Goal: Information Seeking & Learning: Check status

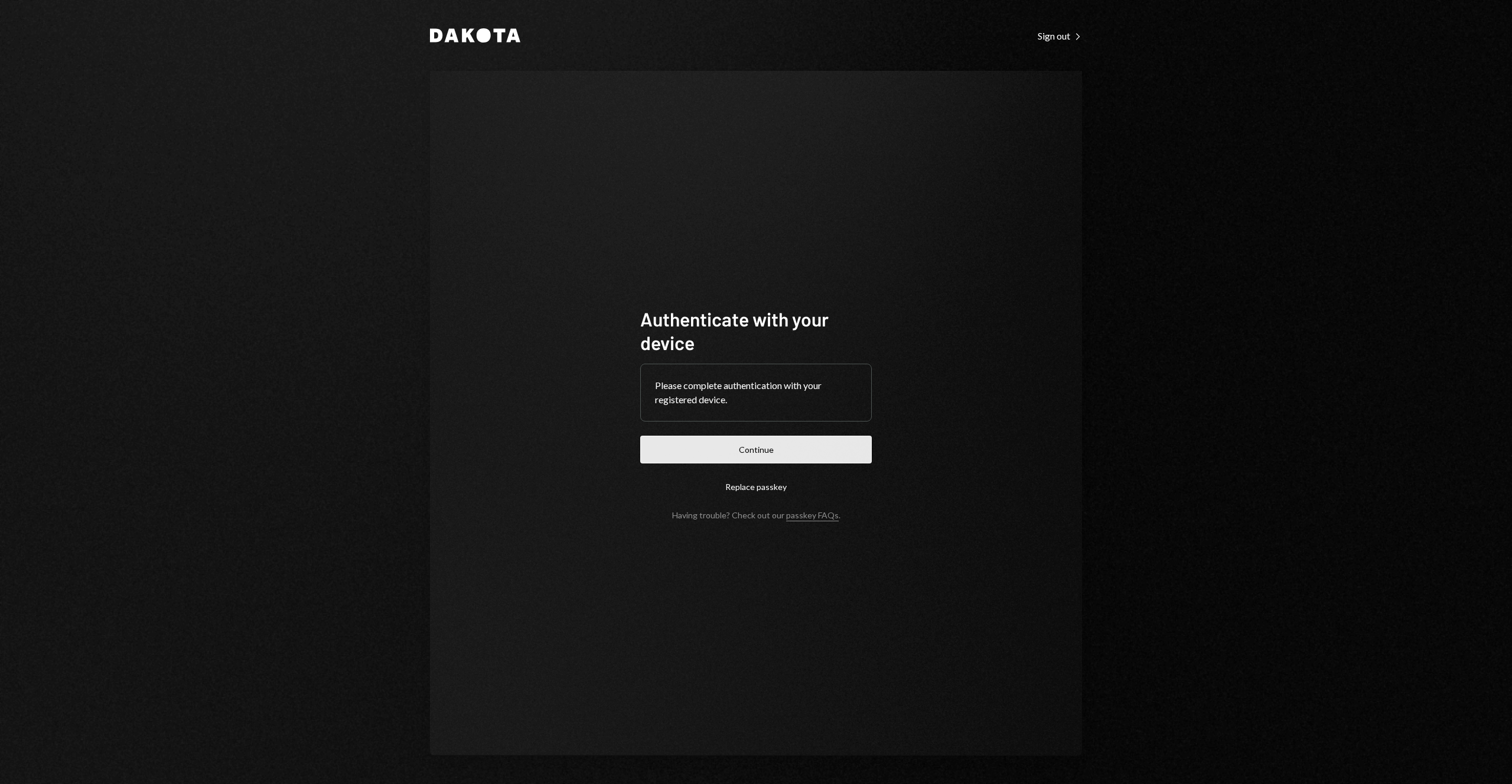
click at [758, 444] on button "Continue" at bounding box center [755, 449] width 231 height 28
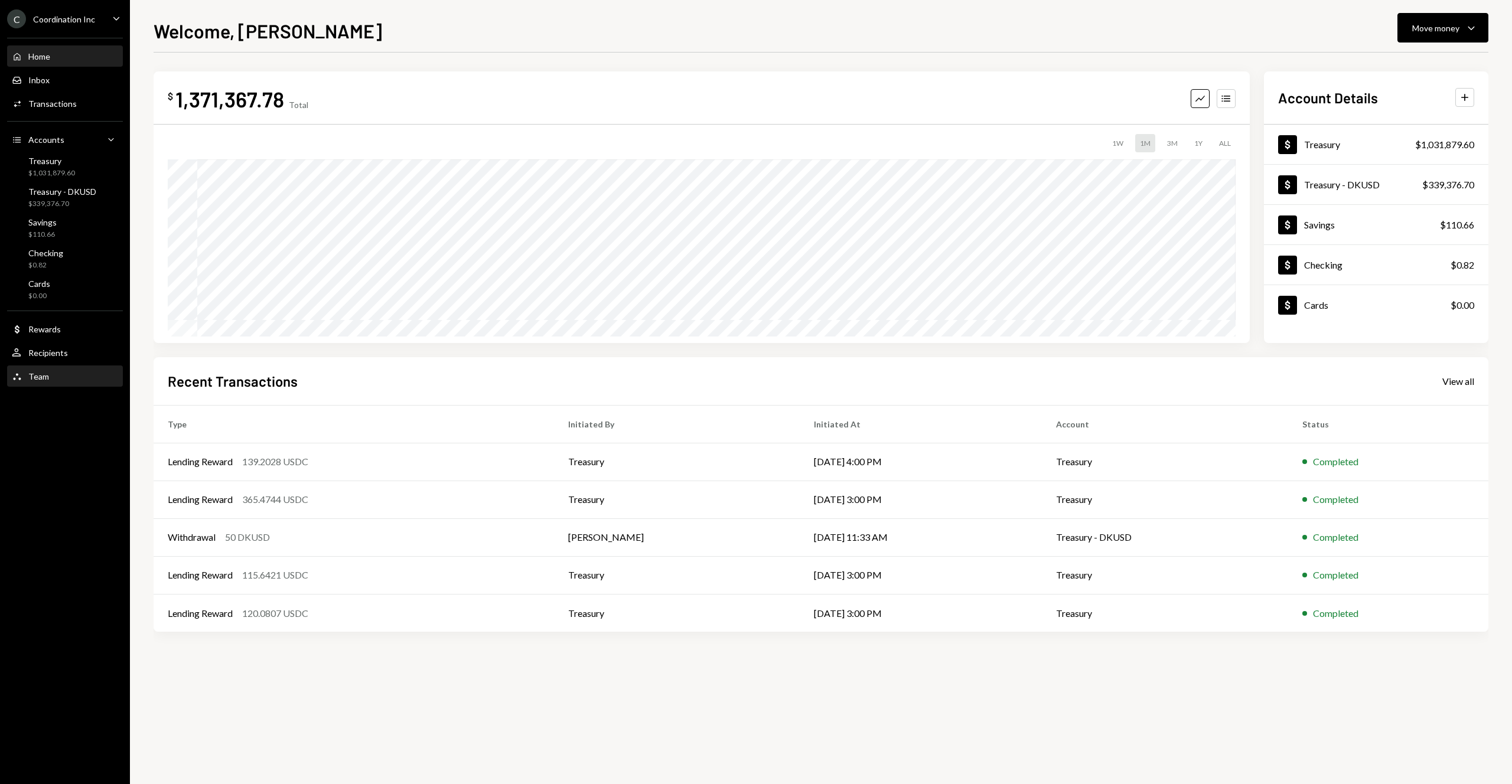
click at [35, 373] on div "Team" at bounding box center [38, 375] width 21 height 10
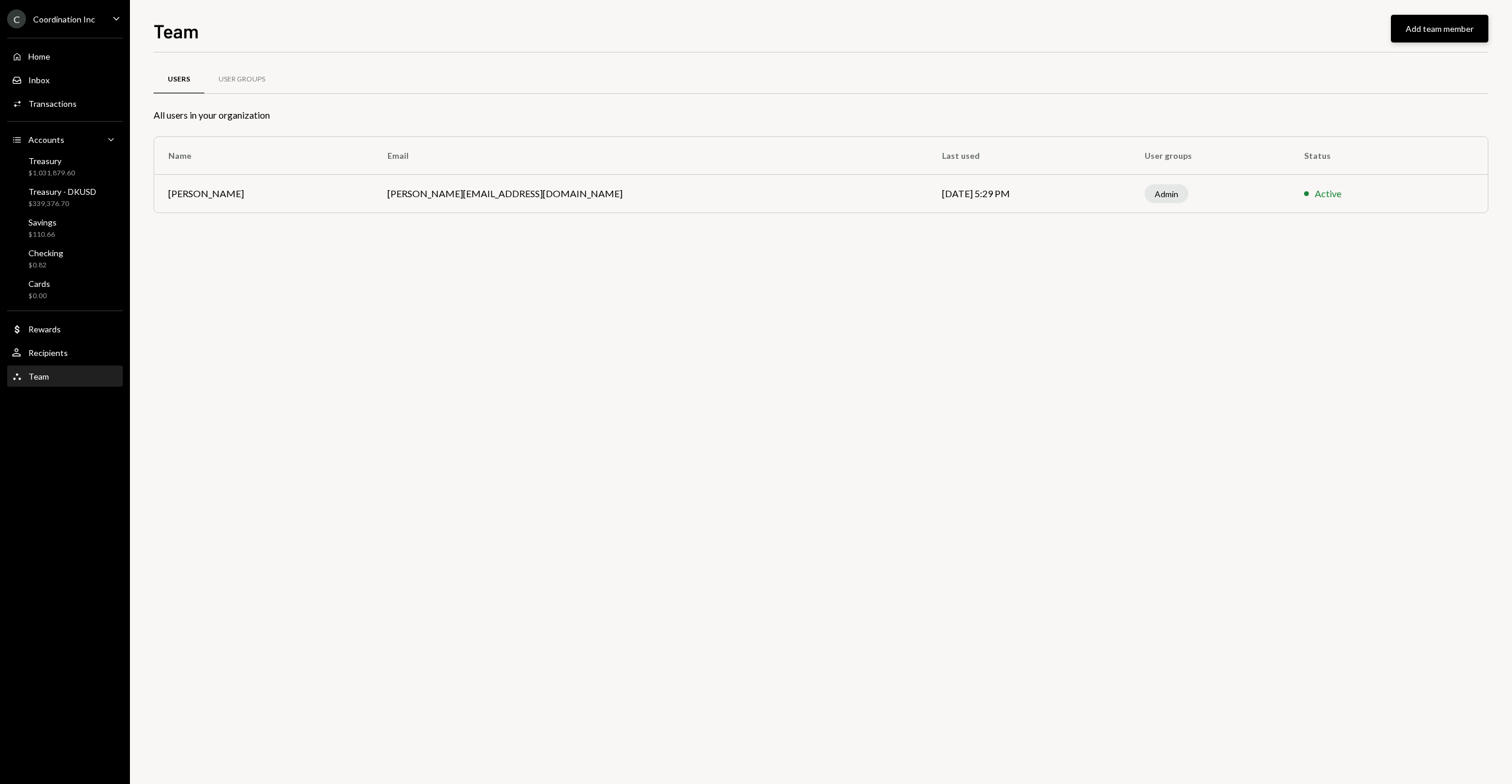
click at [1413, 31] on button "Add team member" at bounding box center [1439, 28] width 98 height 28
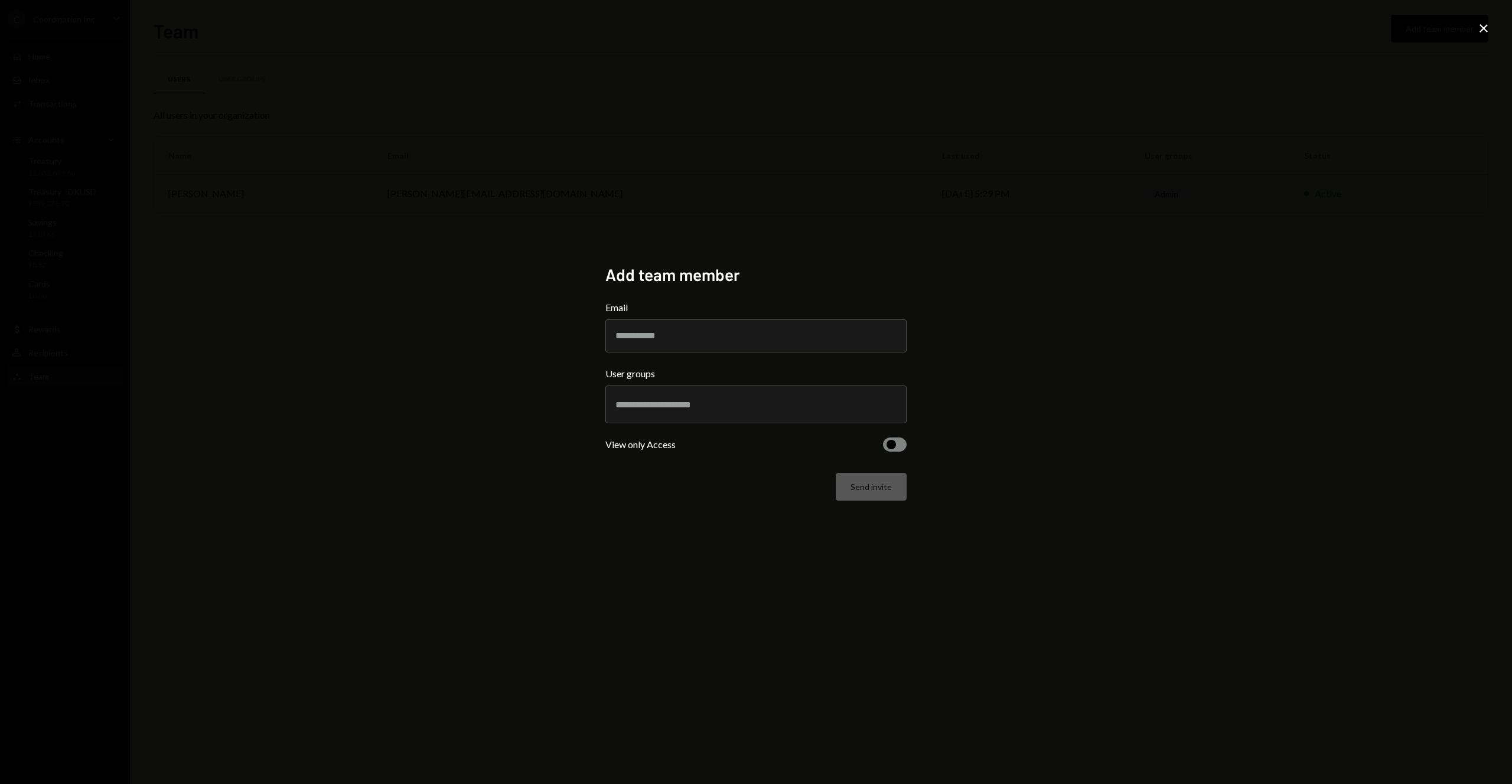
click at [967, 249] on div "Add team member Email User groups View only Access Send invite Close" at bounding box center [756, 392] width 1512 height 784
click at [902, 445] on button "button" at bounding box center [894, 445] width 24 height 14
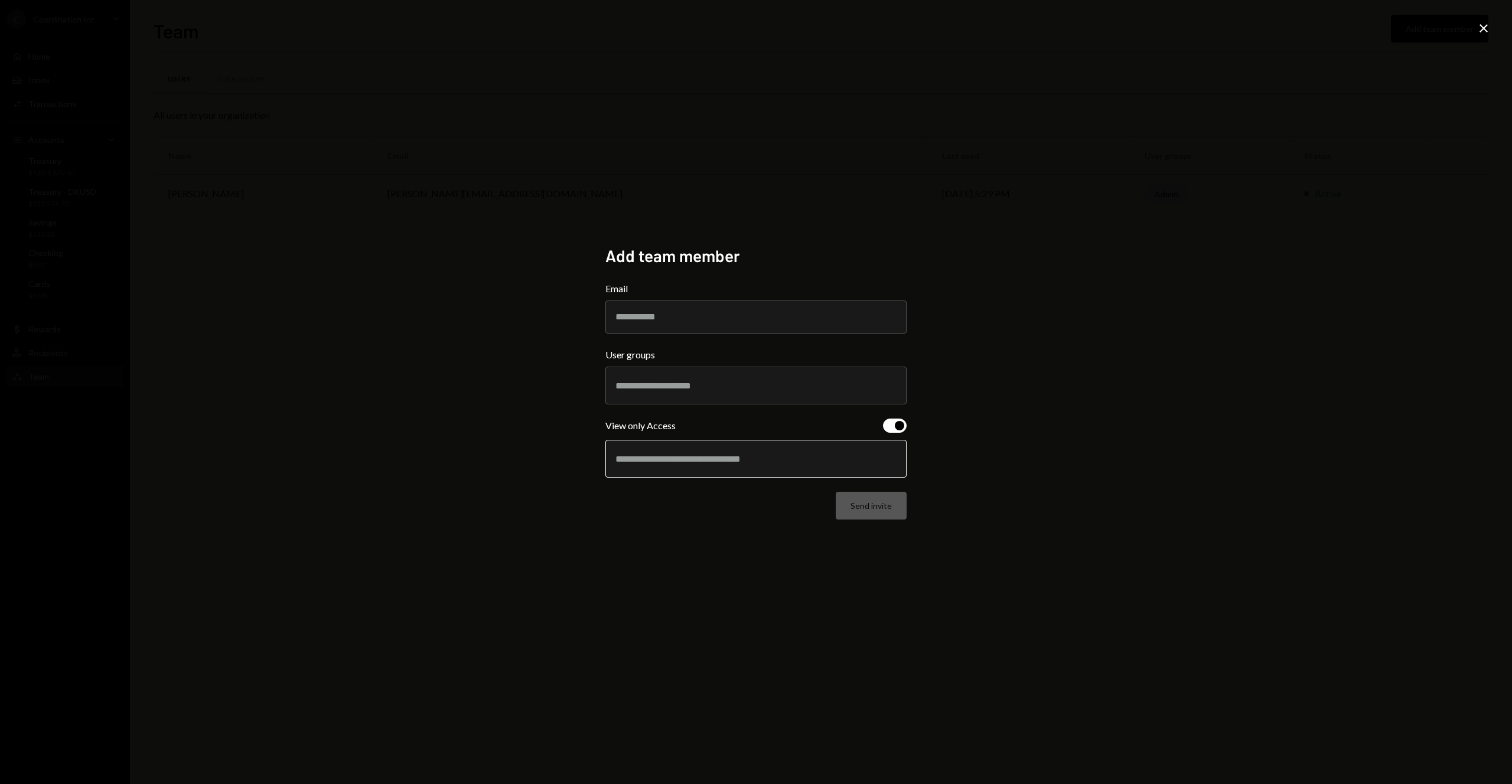
click at [803, 458] on input "text" at bounding box center [756, 458] width 281 height 11
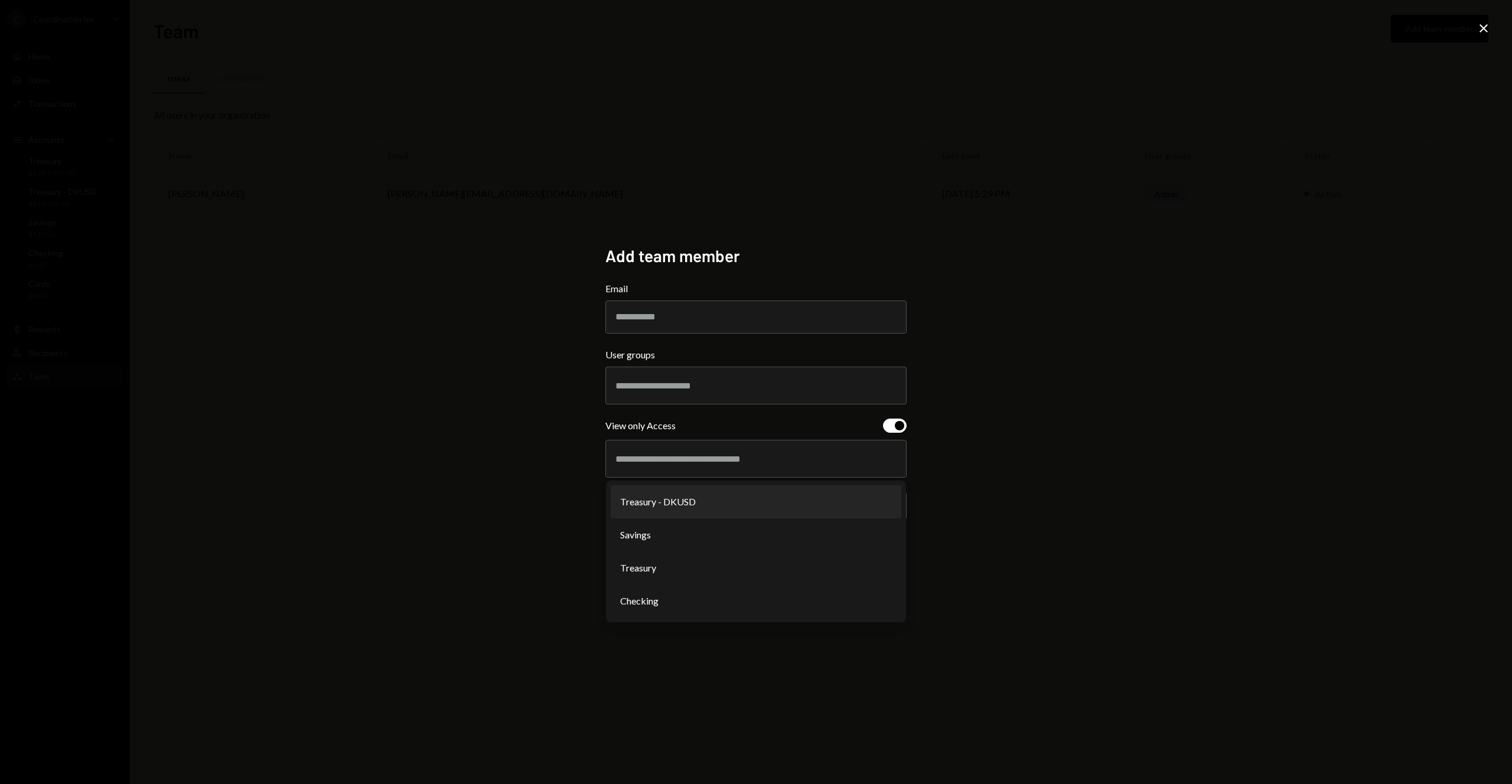
click at [1043, 401] on div "Add team member Email User groups View only Access Treasury - DKUSD Savings Tre…" at bounding box center [756, 392] width 1512 height 784
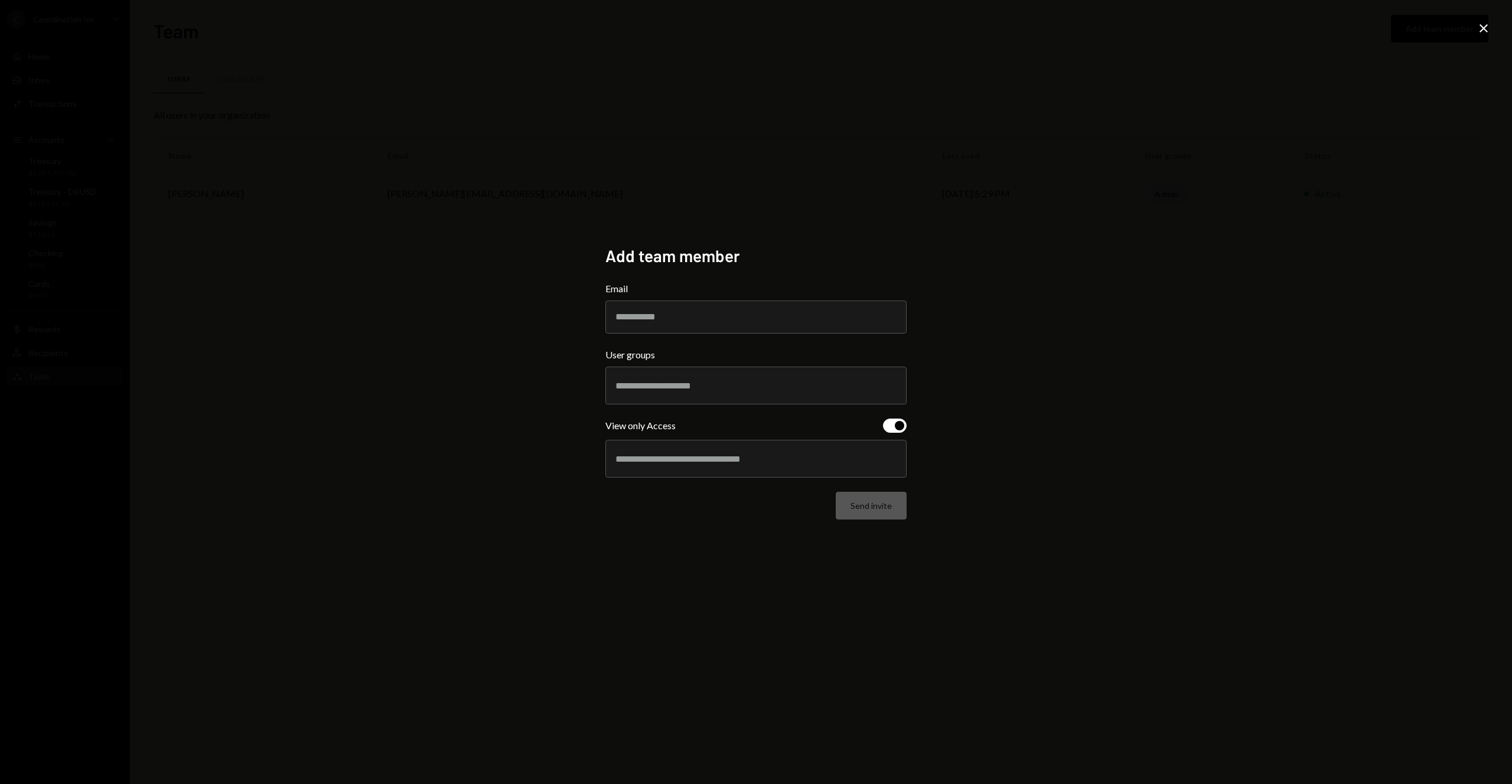
click at [1487, 29] on icon "Close" at bounding box center [1484, 28] width 14 height 14
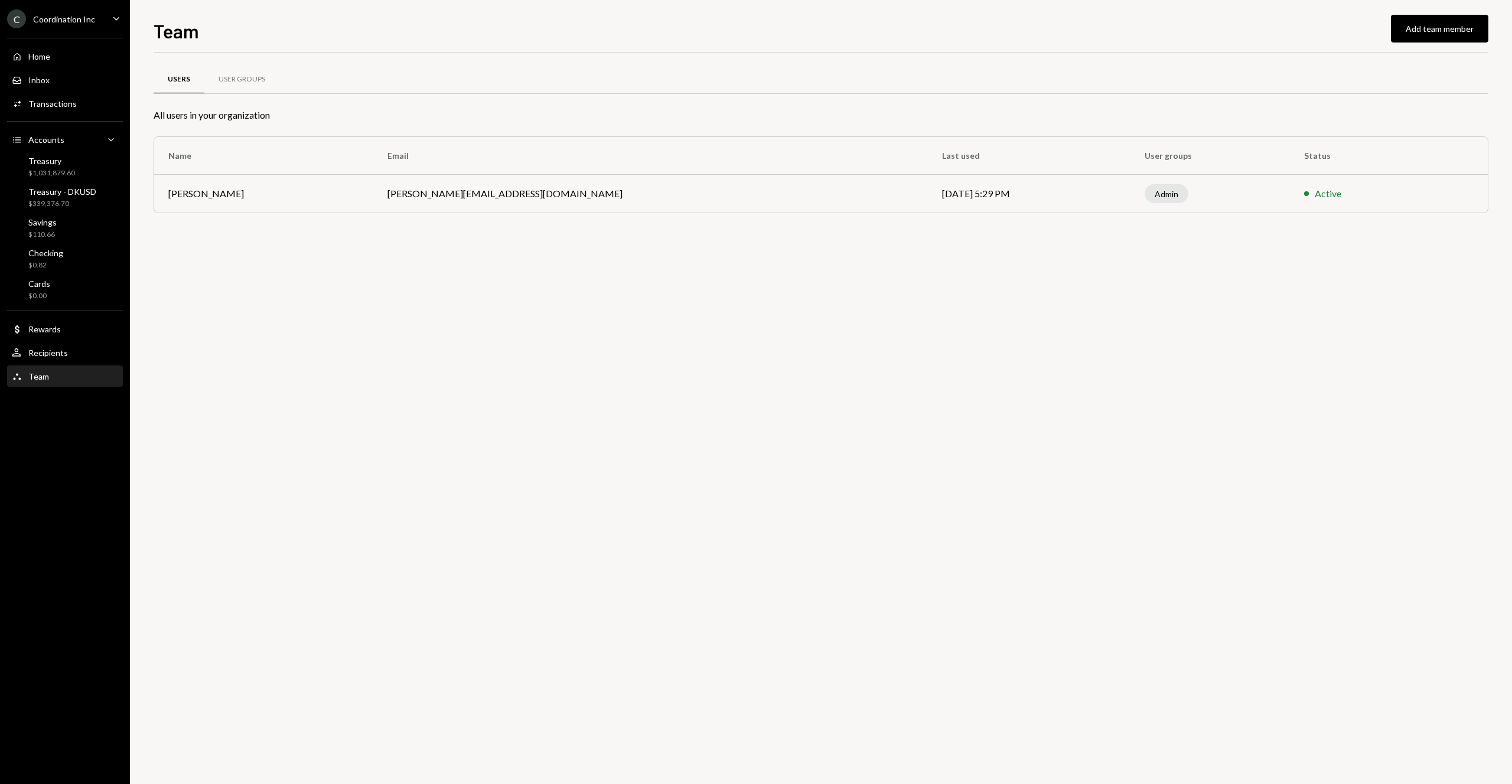
click at [516, 318] on div "Users User Groups All users in your organization Name Email Last used User grou…" at bounding box center [821, 418] width 1335 height 731
click at [42, 51] on div "Home" at bounding box center [39, 56] width 22 height 10
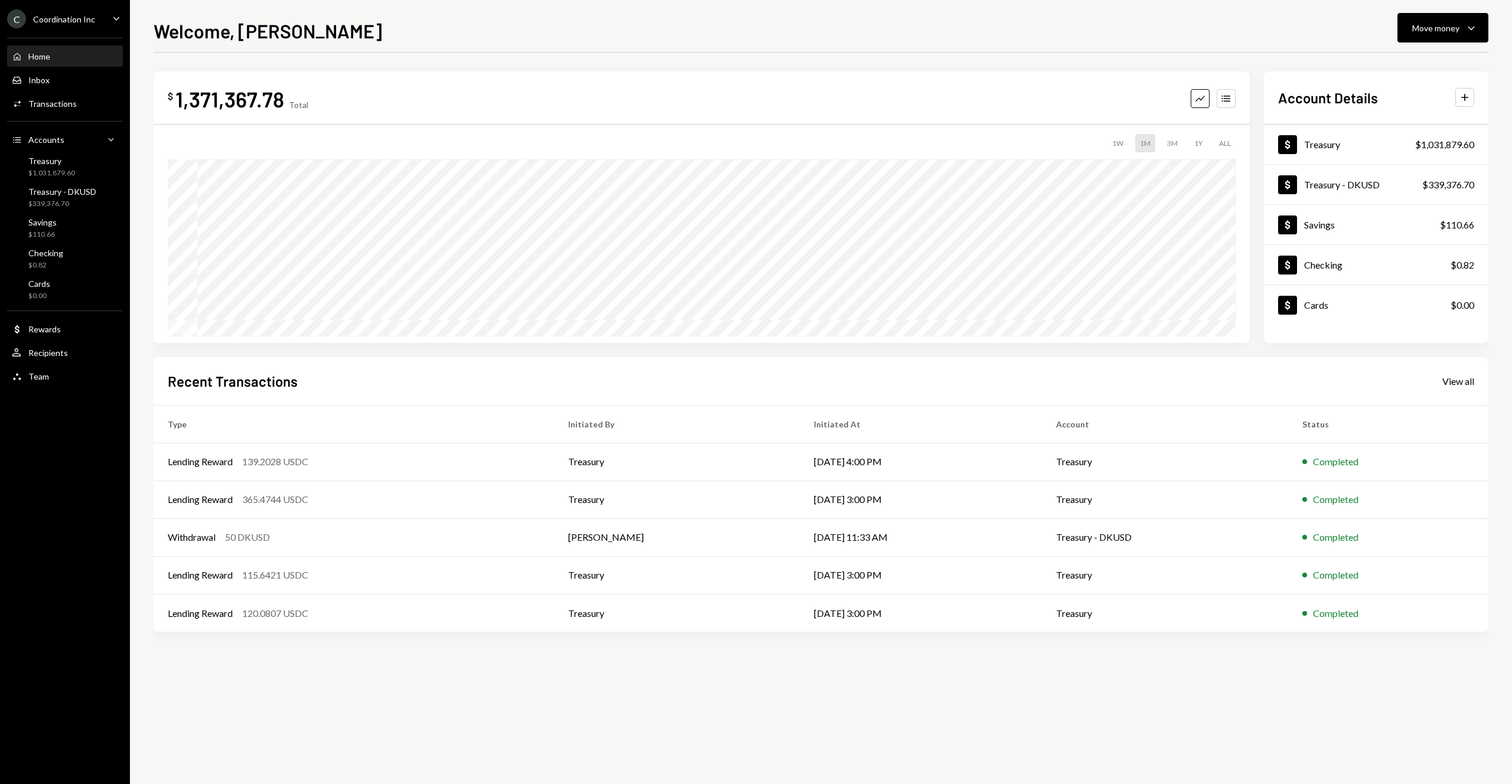
click at [108, 20] on div "C Coordination Inc Caret Down" at bounding box center [65, 18] width 130 height 19
click at [50, 58] on div "Settings" at bounding box center [82, 50] width 126 height 20
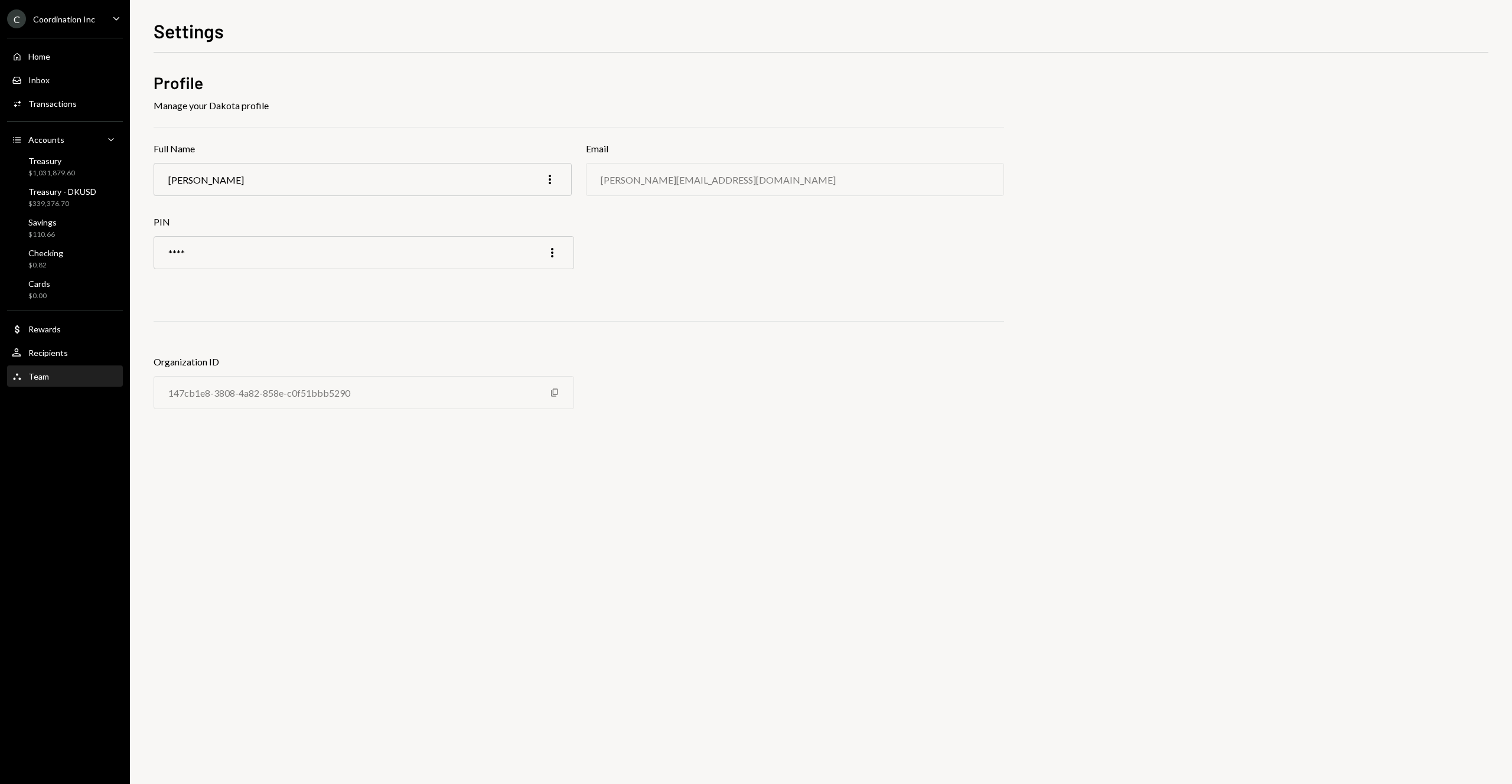
click at [52, 367] on div "Team Team" at bounding box center [65, 376] width 106 height 20
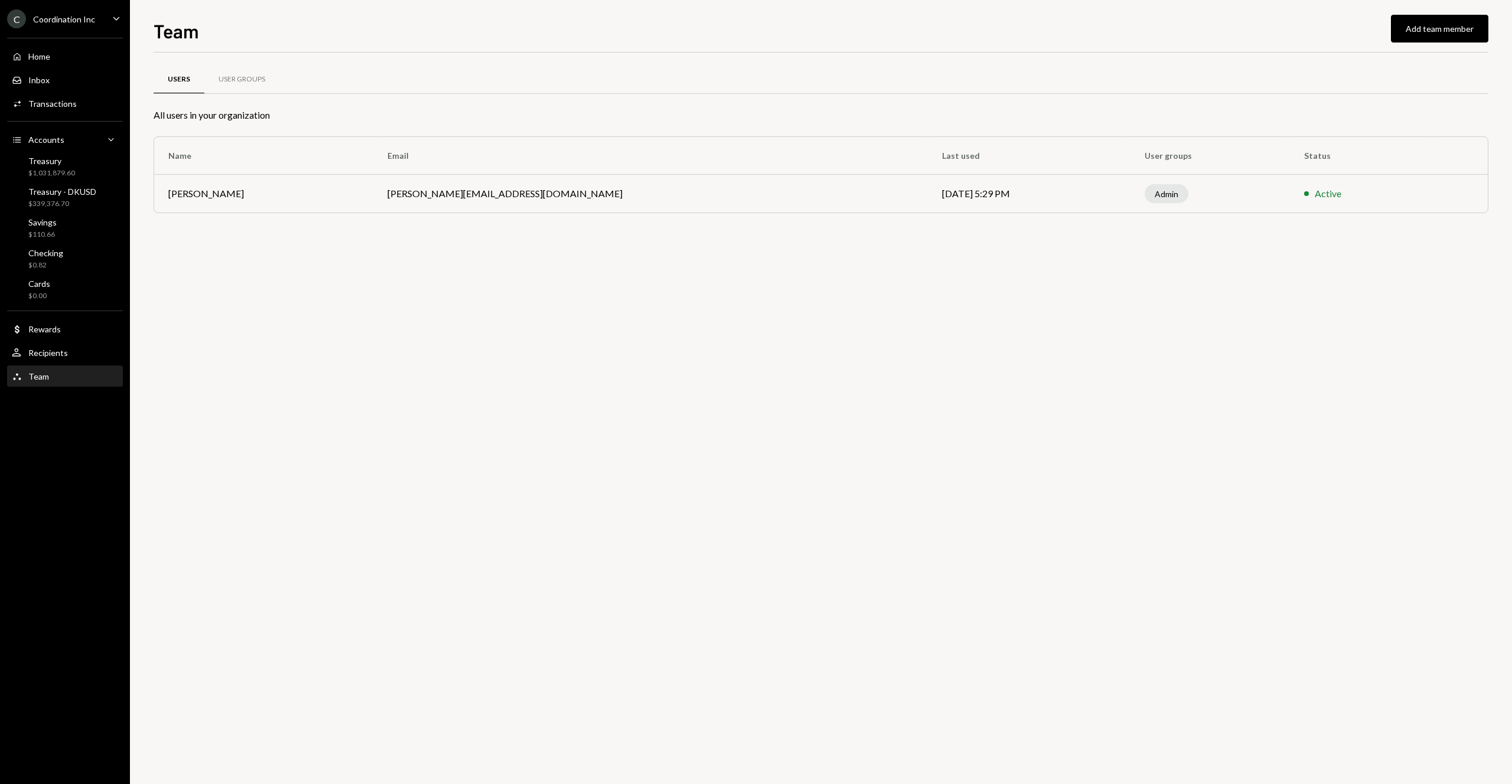
click at [98, 451] on div "C Coordination Inc Caret Down Home Home Inbox Inbox Activities Transactions Acc…" at bounding box center [65, 392] width 130 height 784
click at [58, 106] on div "Transactions" at bounding box center [52, 103] width 48 height 10
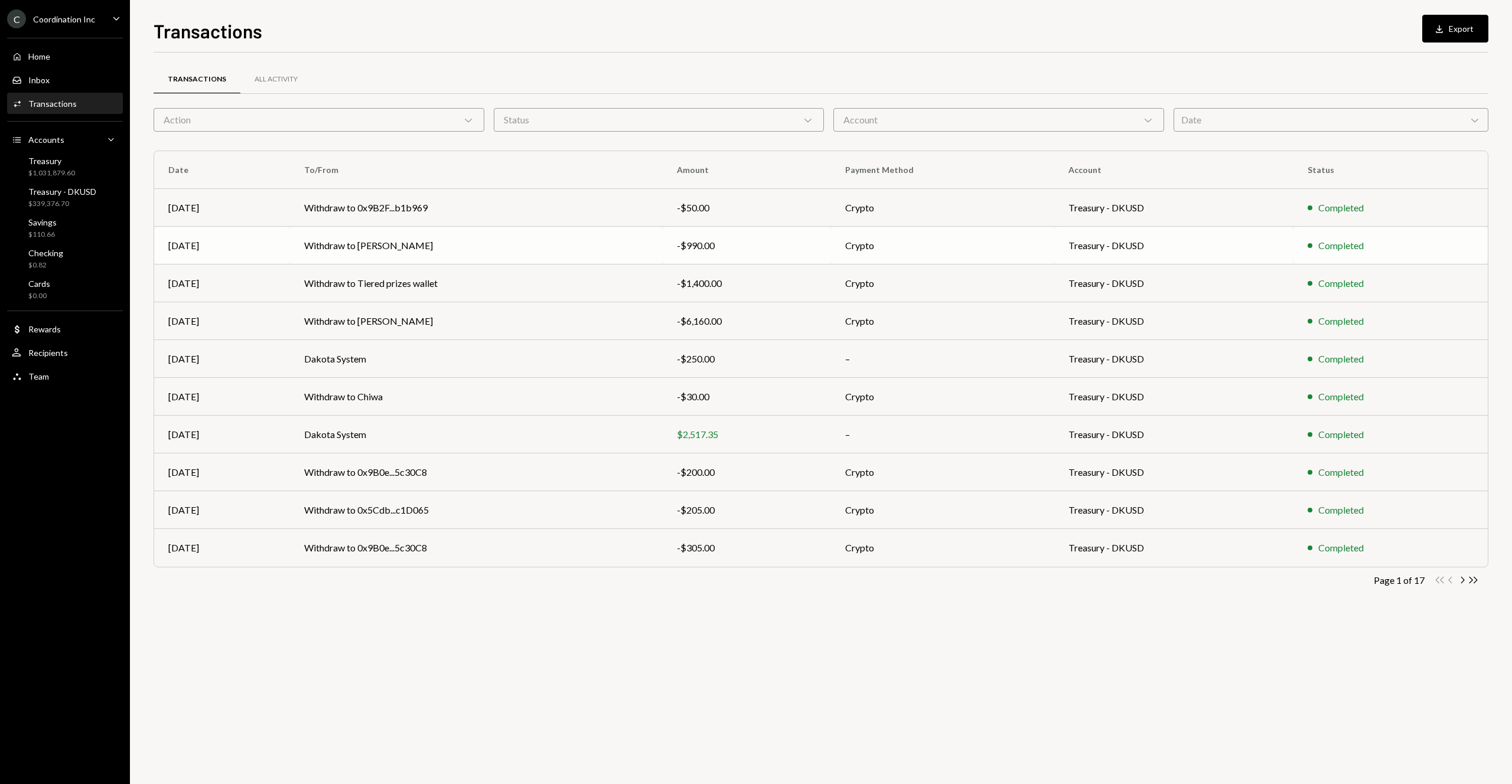
click at [469, 237] on td "Withdraw to [PERSON_NAME]" at bounding box center [476, 245] width 373 height 38
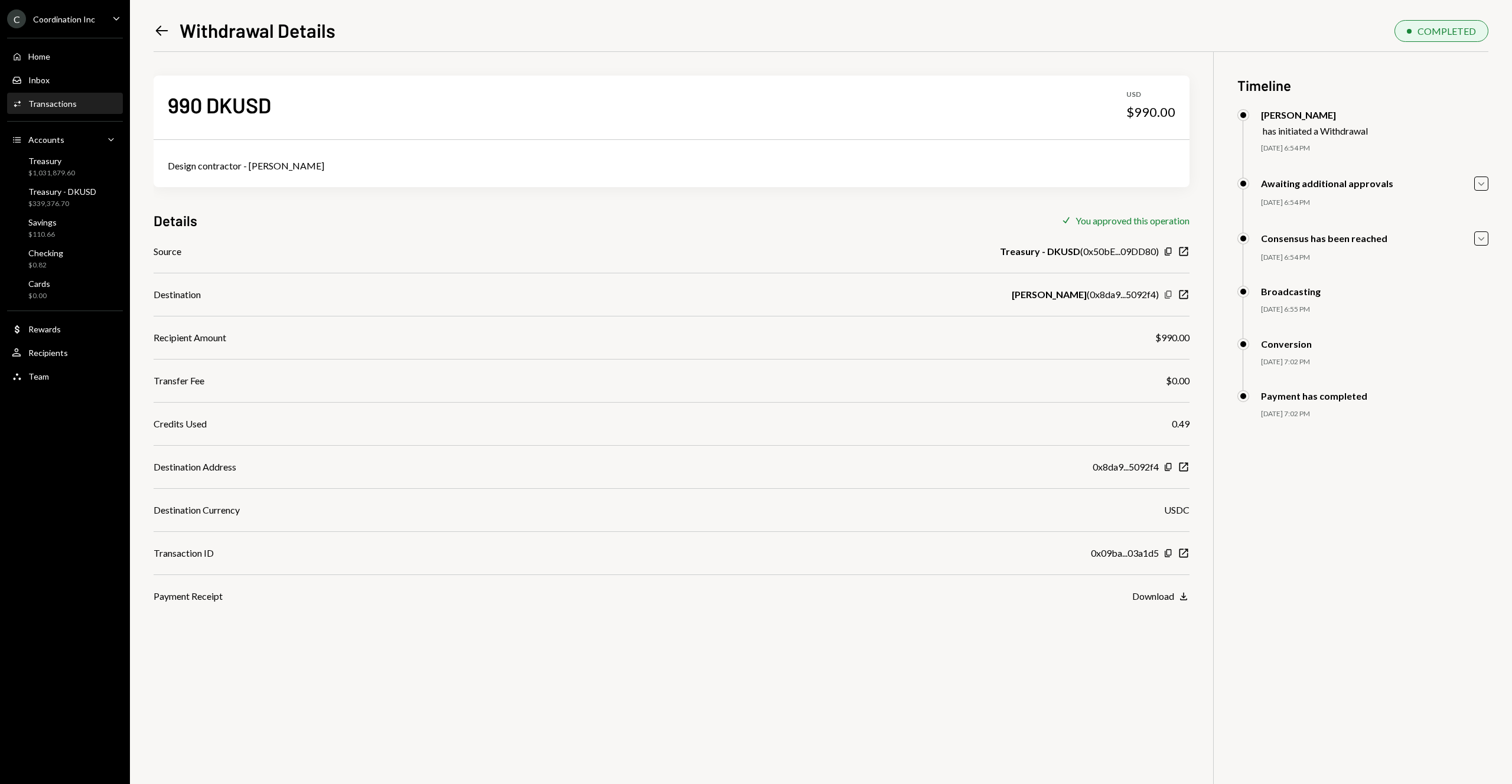
click at [1171, 295] on icon "Copy" at bounding box center [1168, 294] width 9 height 9
click at [1179, 555] on icon "button" at bounding box center [1184, 553] width 9 height 9
click at [725, 594] on div "Payment Receipt Download Download" at bounding box center [671, 596] width 1036 height 14
click at [1179, 292] on icon "button" at bounding box center [1184, 294] width 9 height 9
click at [69, 104] on div "Transactions" at bounding box center [52, 103] width 48 height 10
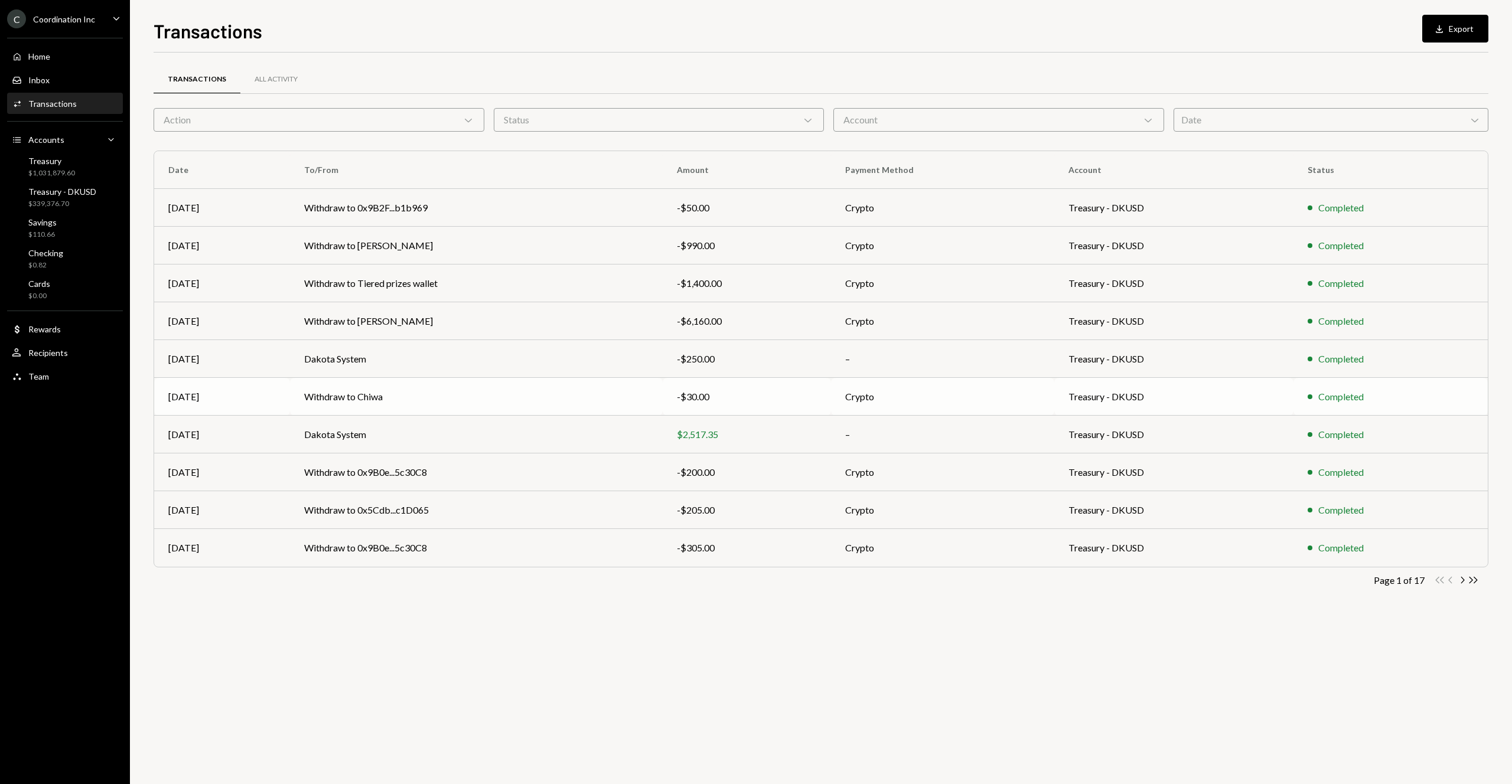
click at [397, 401] on td "Withdraw to Chiwa" at bounding box center [476, 396] width 373 height 38
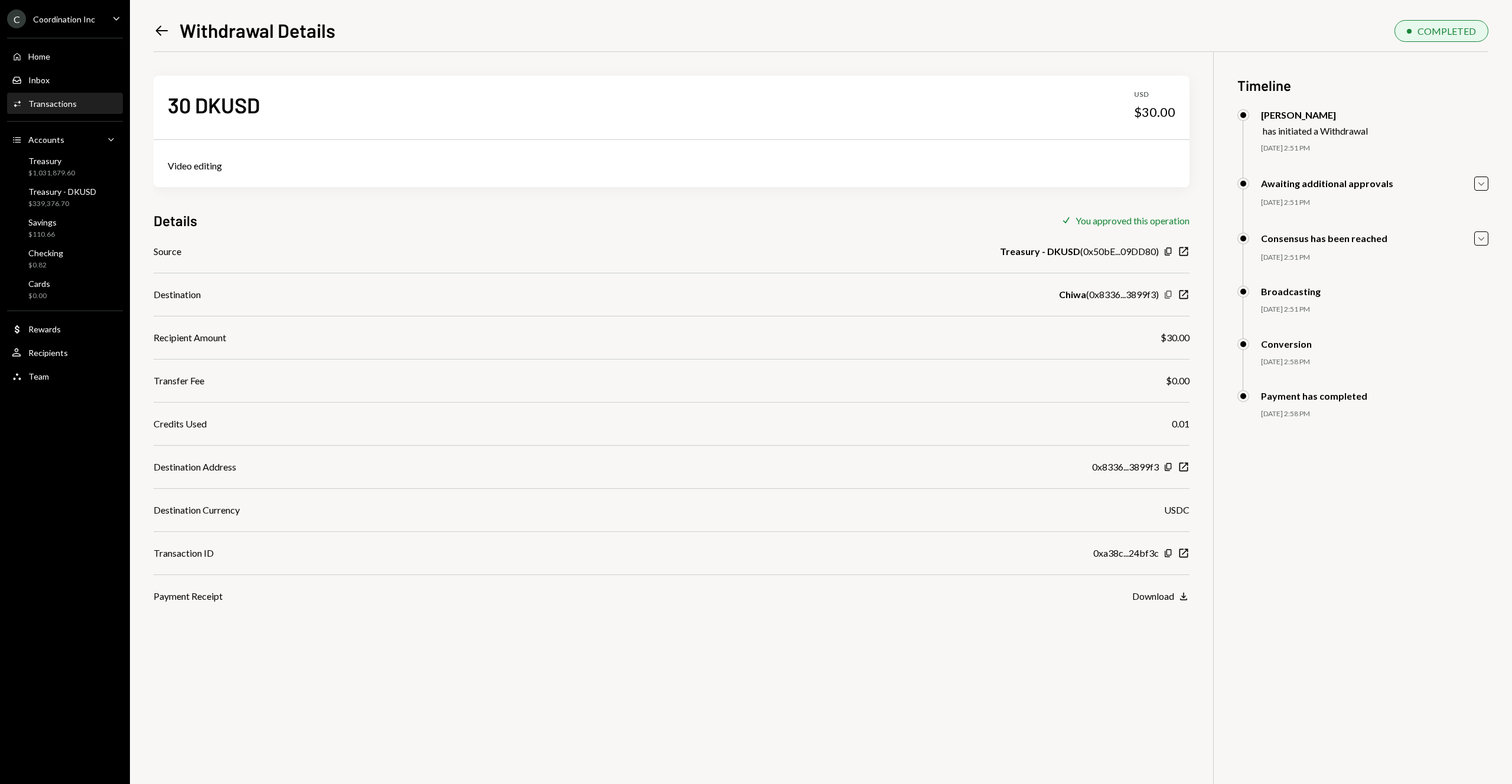
click at [1167, 293] on icon "Copy" at bounding box center [1168, 294] width 9 height 9
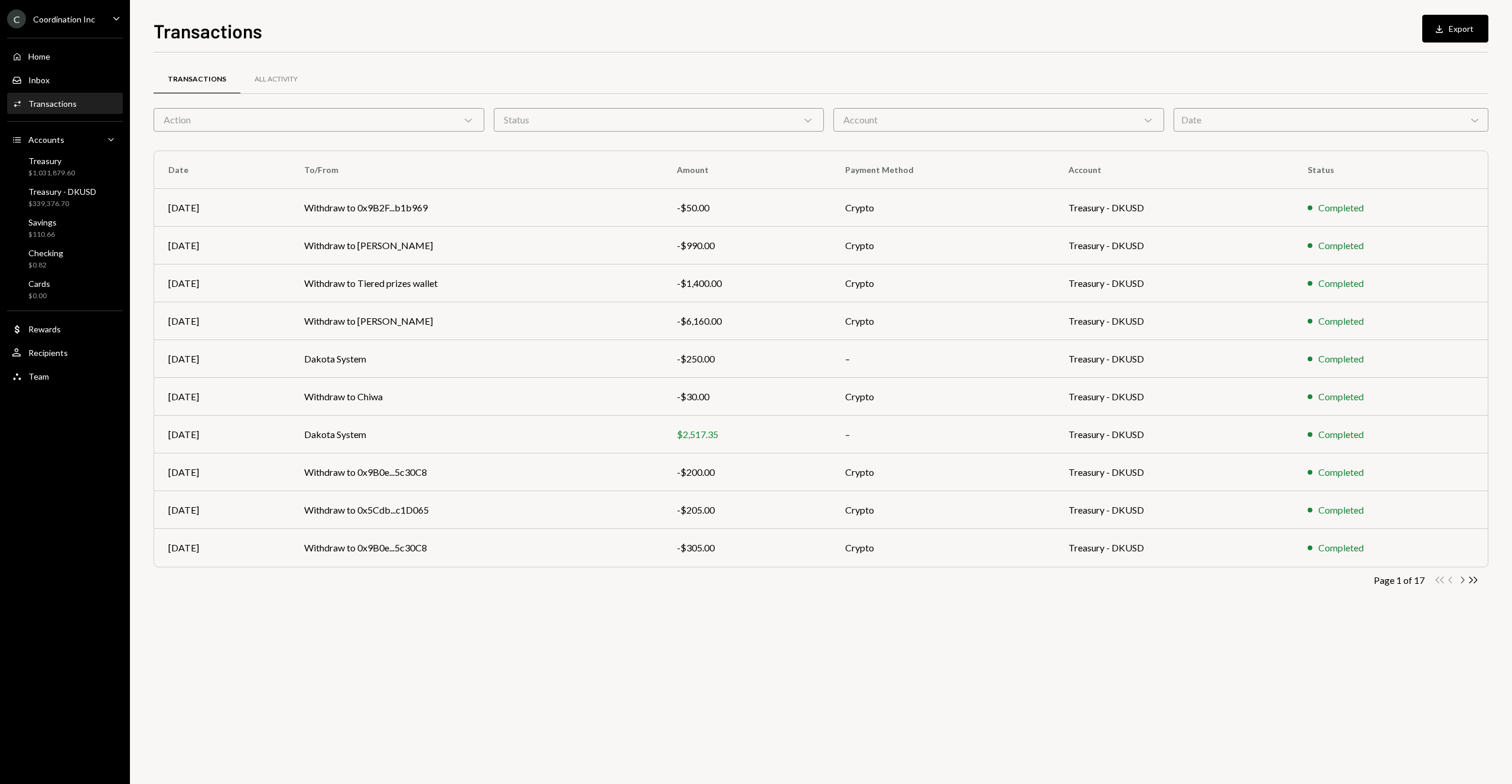
click at [1463, 578] on icon "Chevron Right" at bounding box center [1461, 580] width 12 height 12
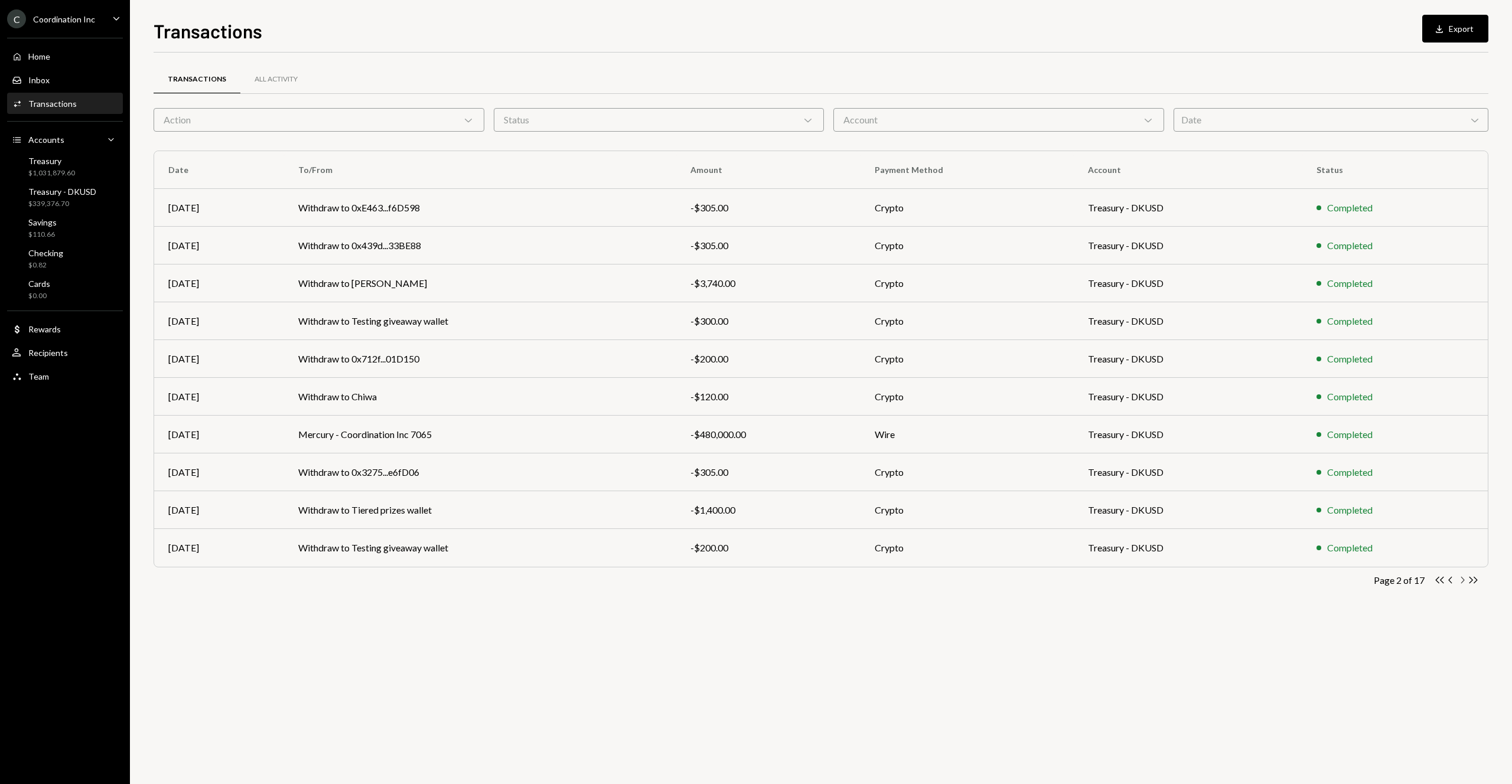
click at [1462, 581] on icon "button" at bounding box center [1463, 580] width 4 height 6
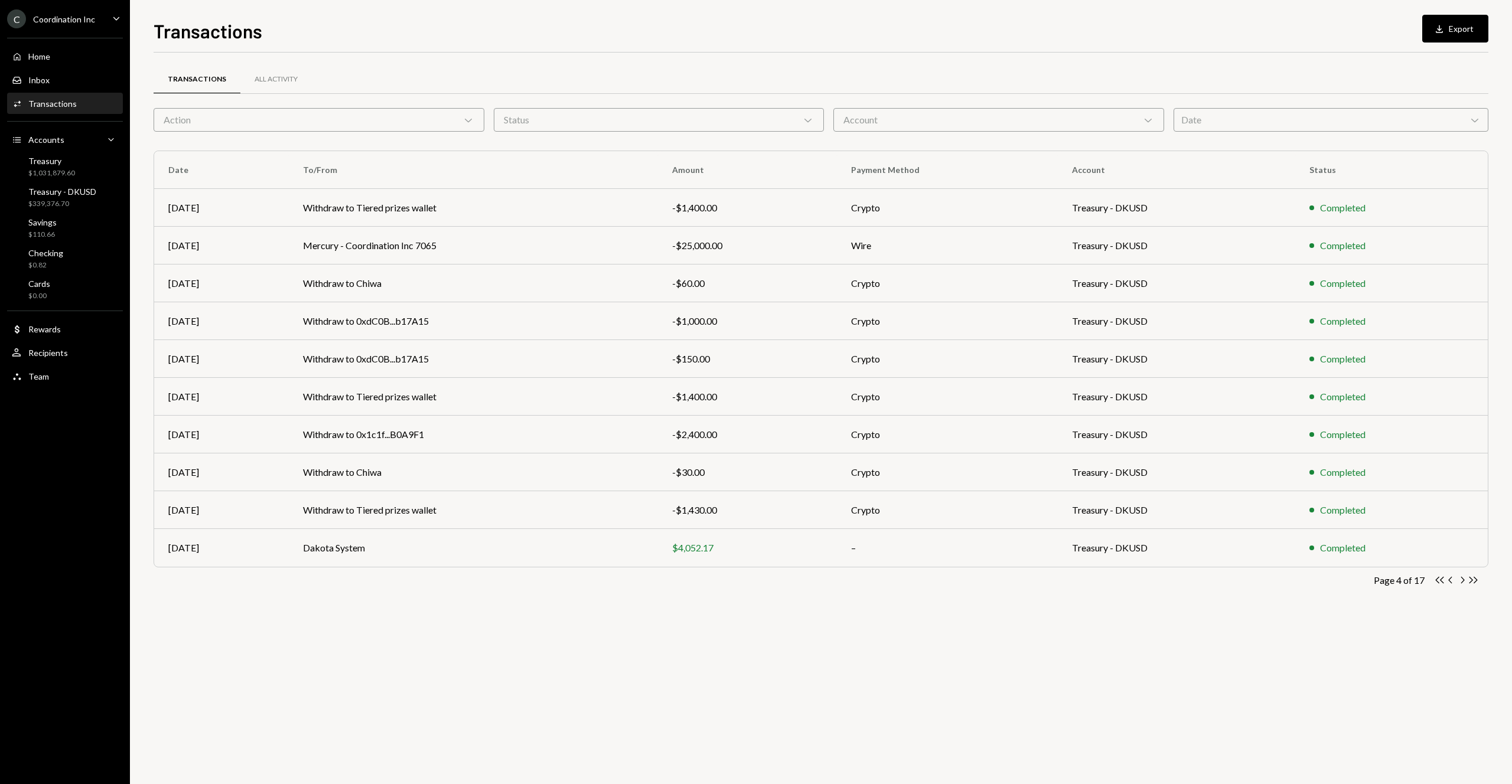
click at [1462, 581] on icon "button" at bounding box center [1463, 580] width 4 height 6
click at [905, 700] on div "Transactions All Activity Action Chevron Down Status Chevron Down Account Chevr…" at bounding box center [821, 418] width 1335 height 731
click at [1256, 121] on div "Date Chevron Down" at bounding box center [1331, 120] width 315 height 24
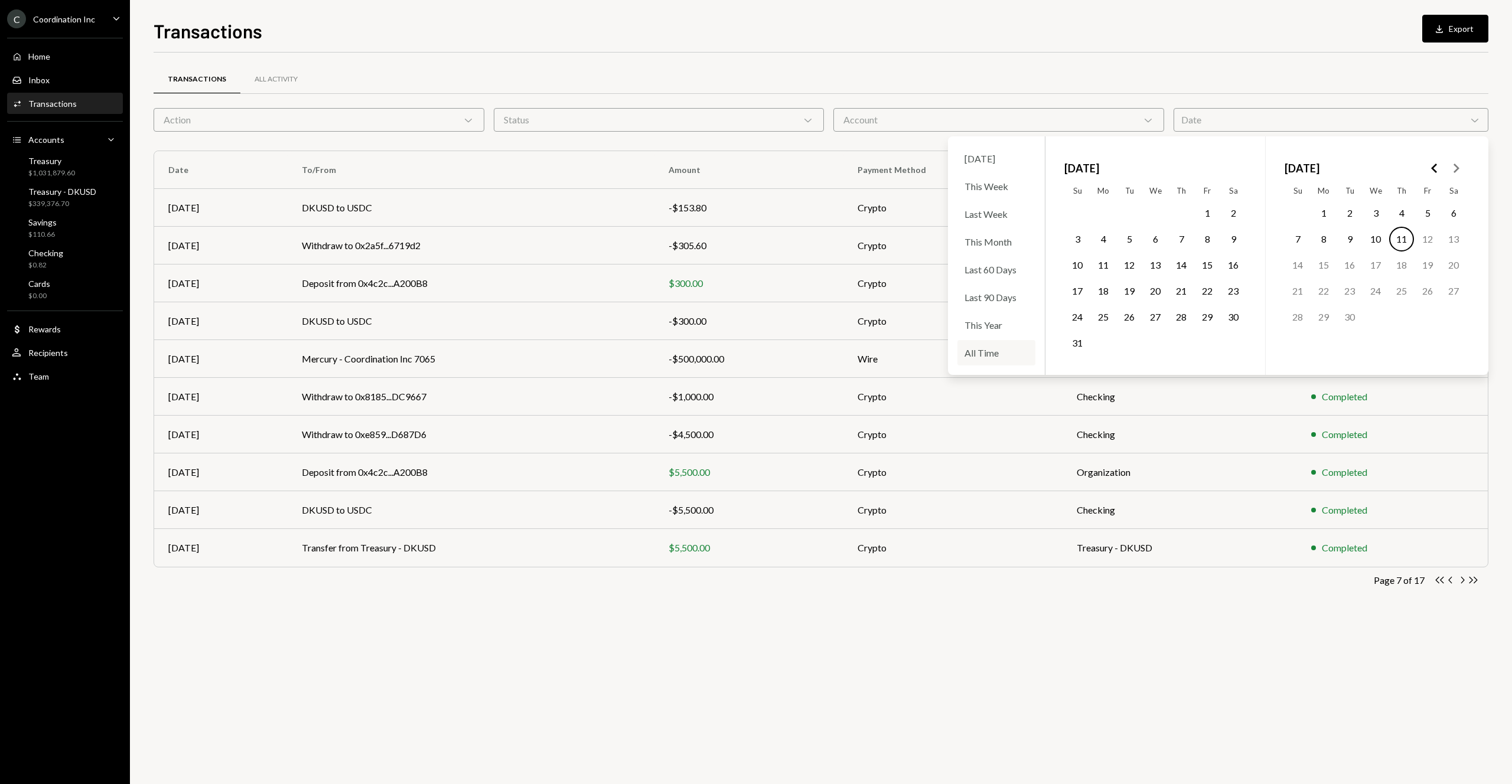
click at [1000, 353] on div "All Time" at bounding box center [996, 352] width 78 height 25
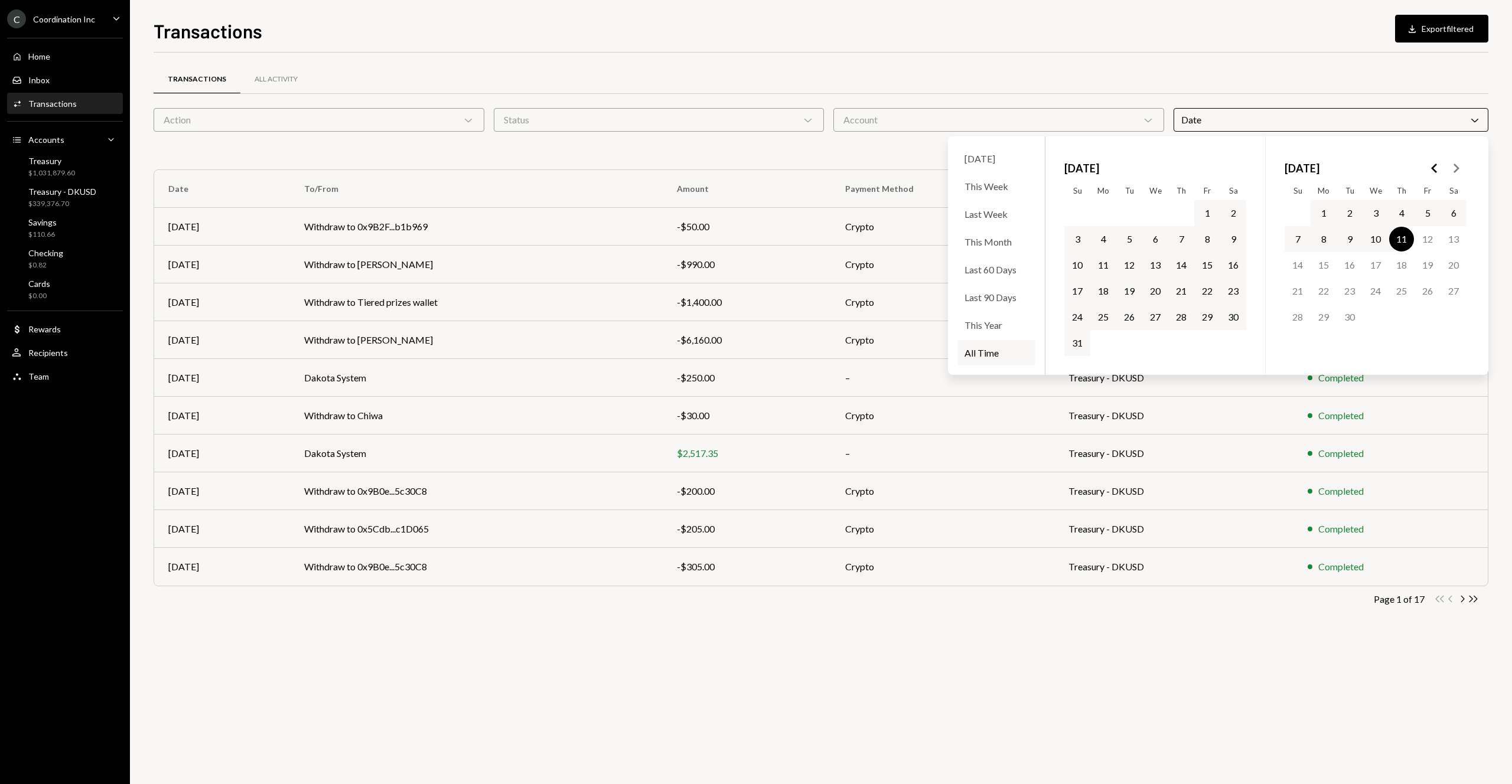
click at [1437, 169] on icon "Go to the Previous Month" at bounding box center [1434, 168] width 14 height 14
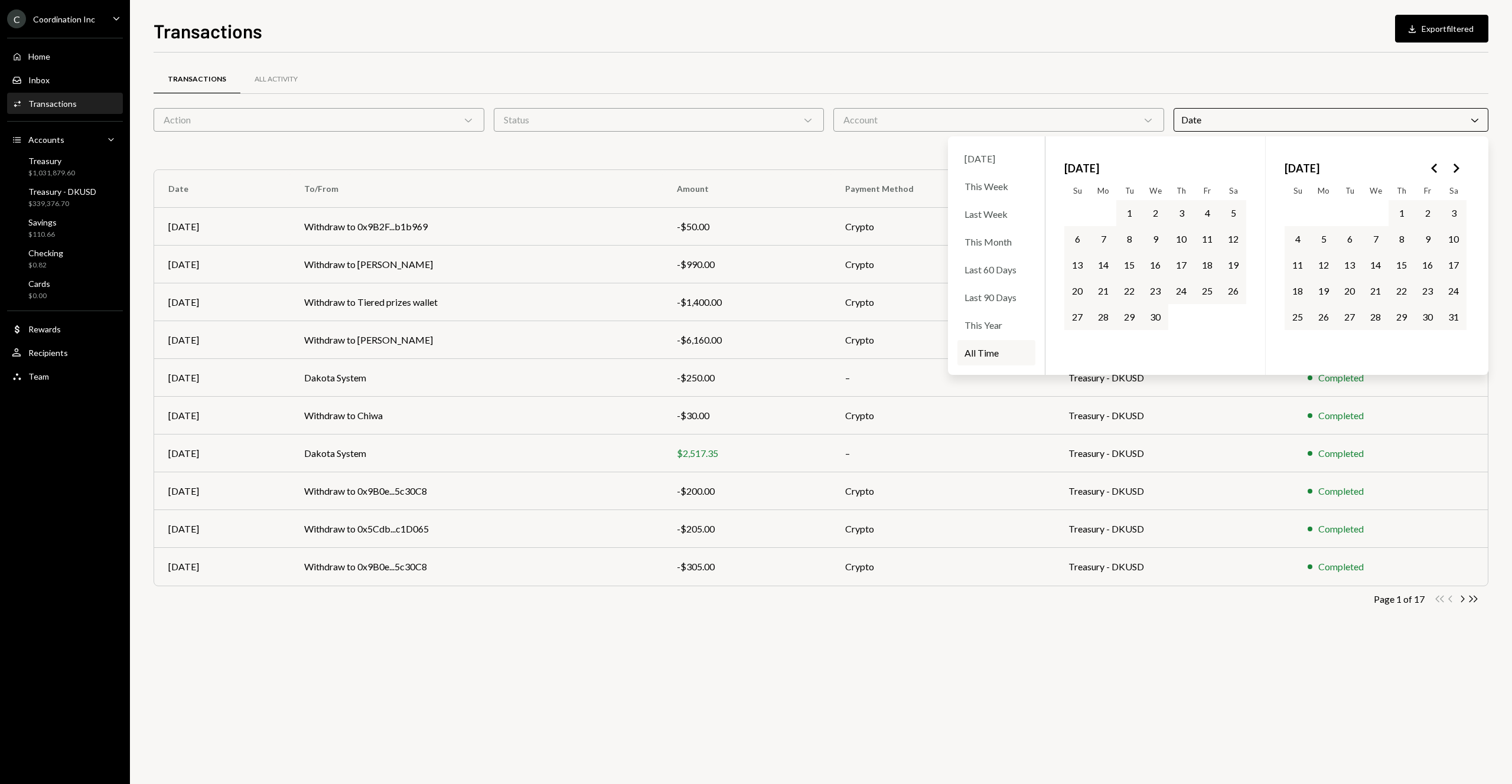
click at [1437, 169] on icon "Go to the Previous Month" at bounding box center [1434, 168] width 14 height 14
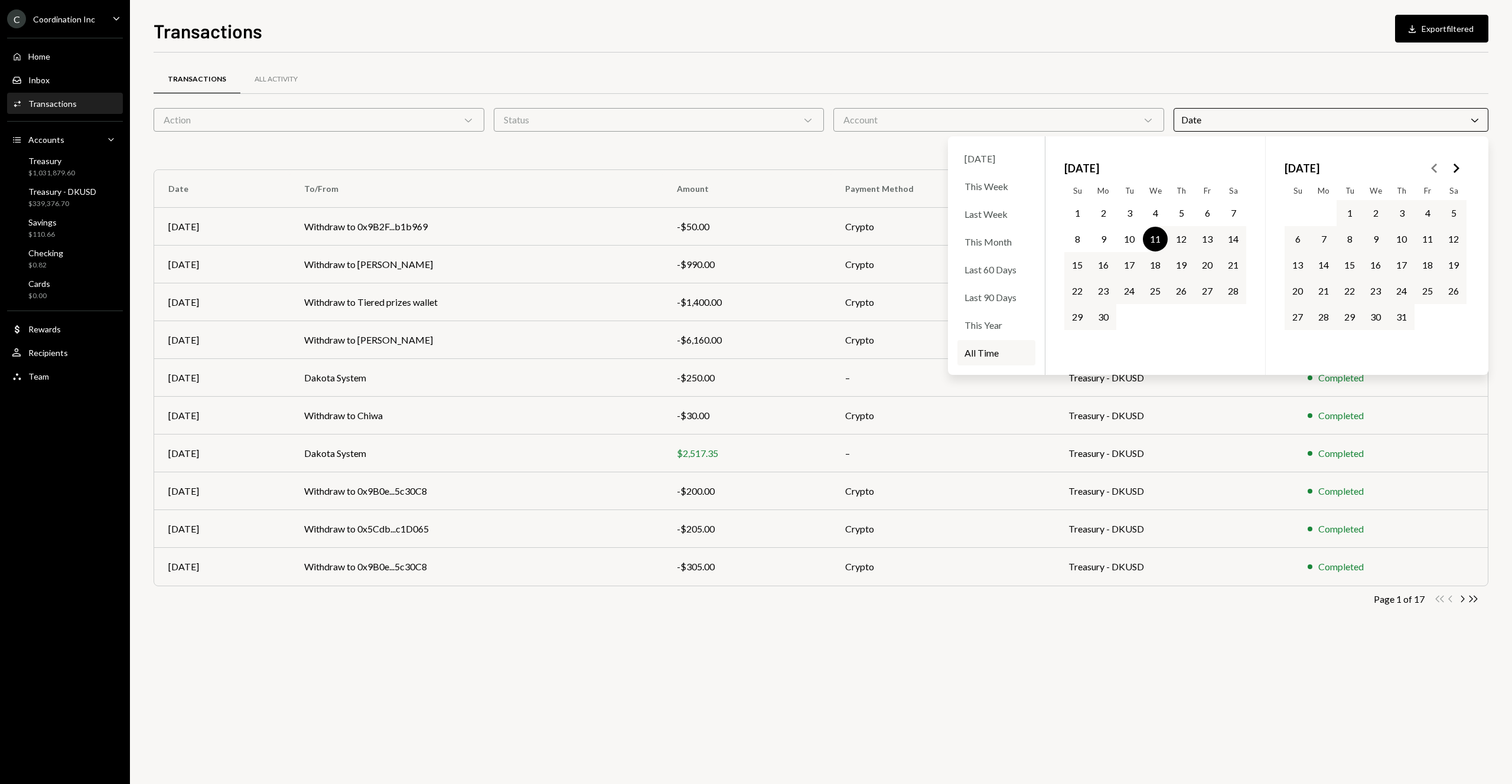
click at [1161, 240] on button "11" at bounding box center [1155, 239] width 25 height 25
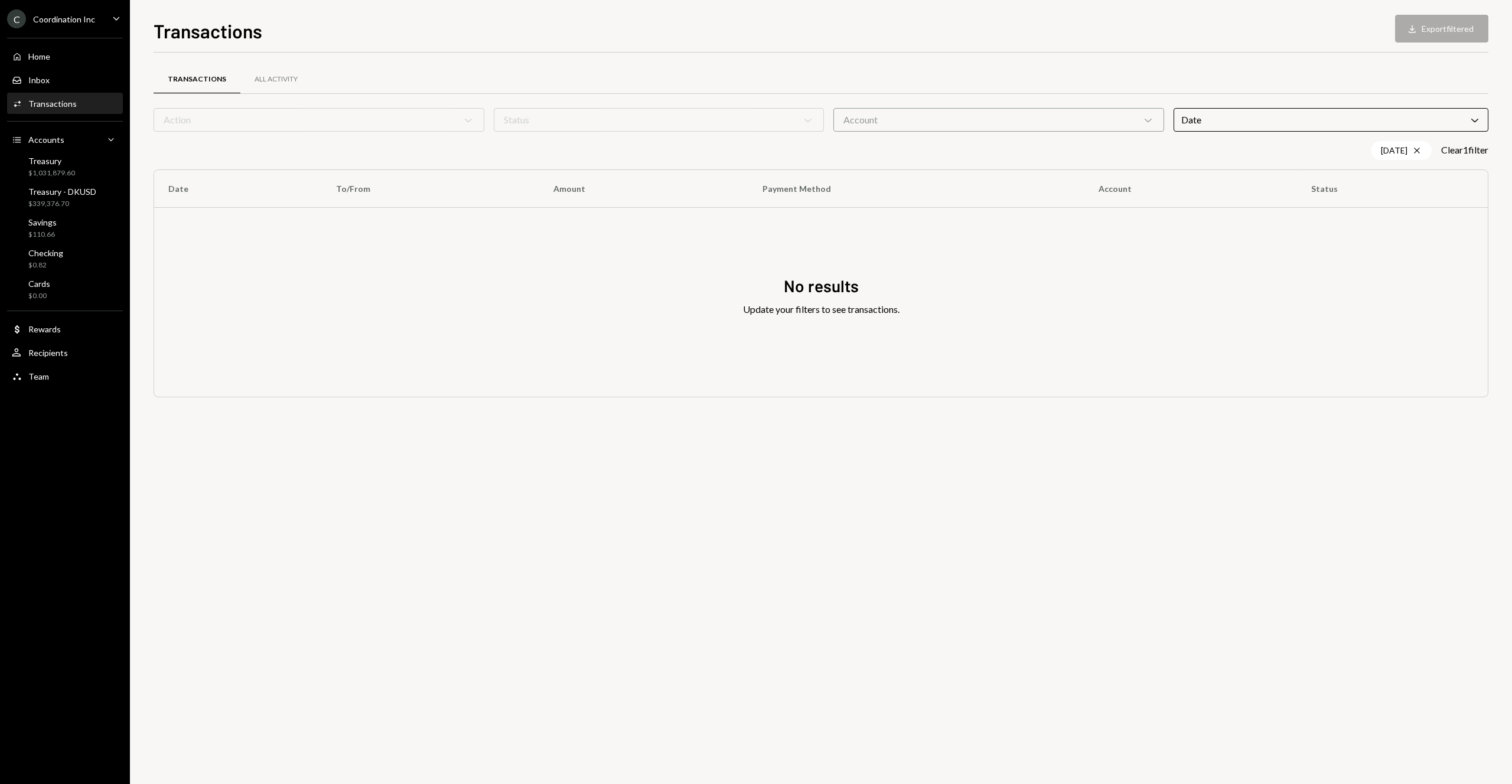
click at [1199, 60] on div "Transactions All Activity Action Chevron Down Status Chevron Down Account Chevr…" at bounding box center [821, 237] width 1335 height 369
click at [1413, 151] on icon "Cross" at bounding box center [1417, 151] width 9 height 9
click at [1335, 121] on div "Date Chevron Down" at bounding box center [1331, 120] width 315 height 24
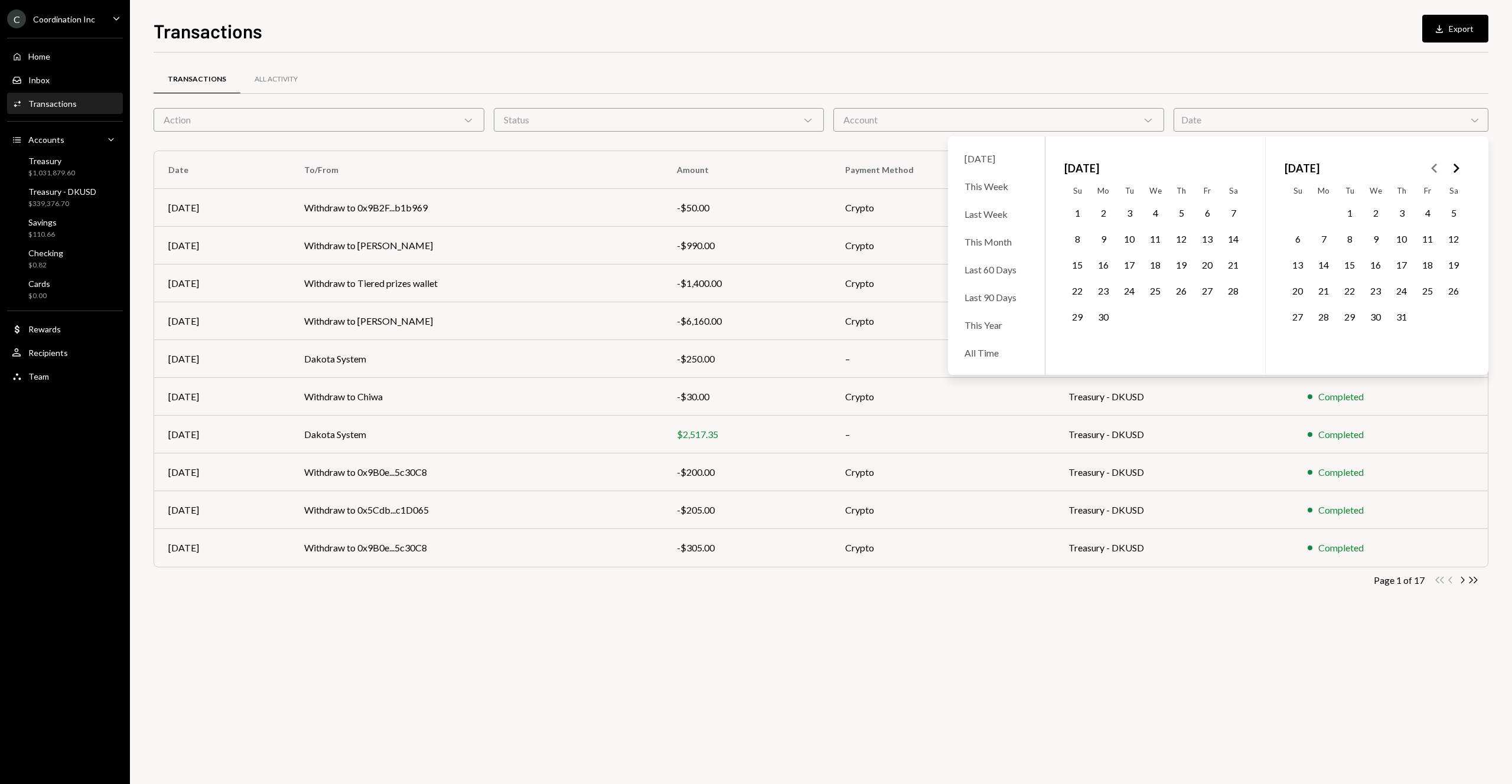
click at [1151, 237] on button "11" at bounding box center [1155, 239] width 25 height 25
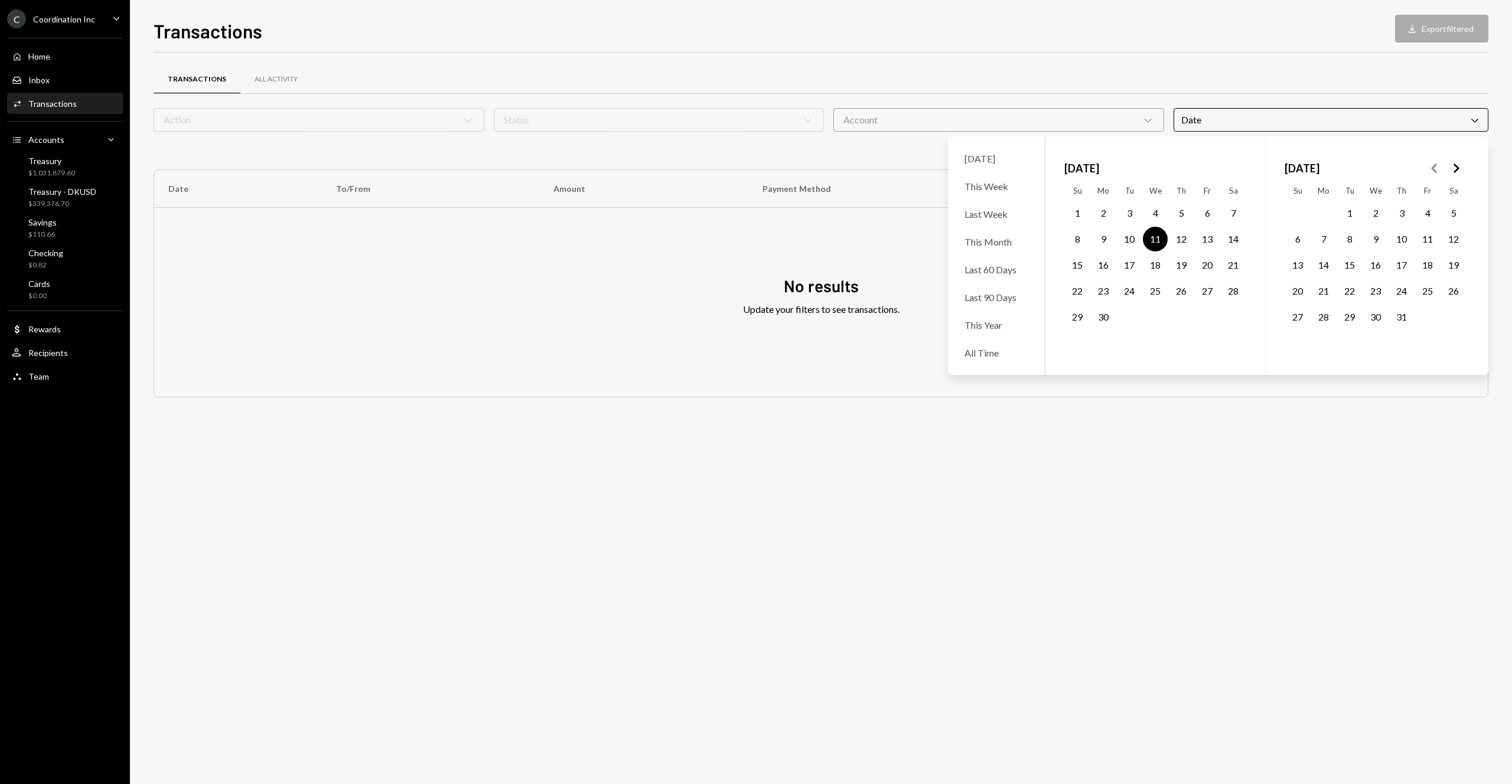
click at [1225, 239] on button "14" at bounding box center [1233, 239] width 25 height 25
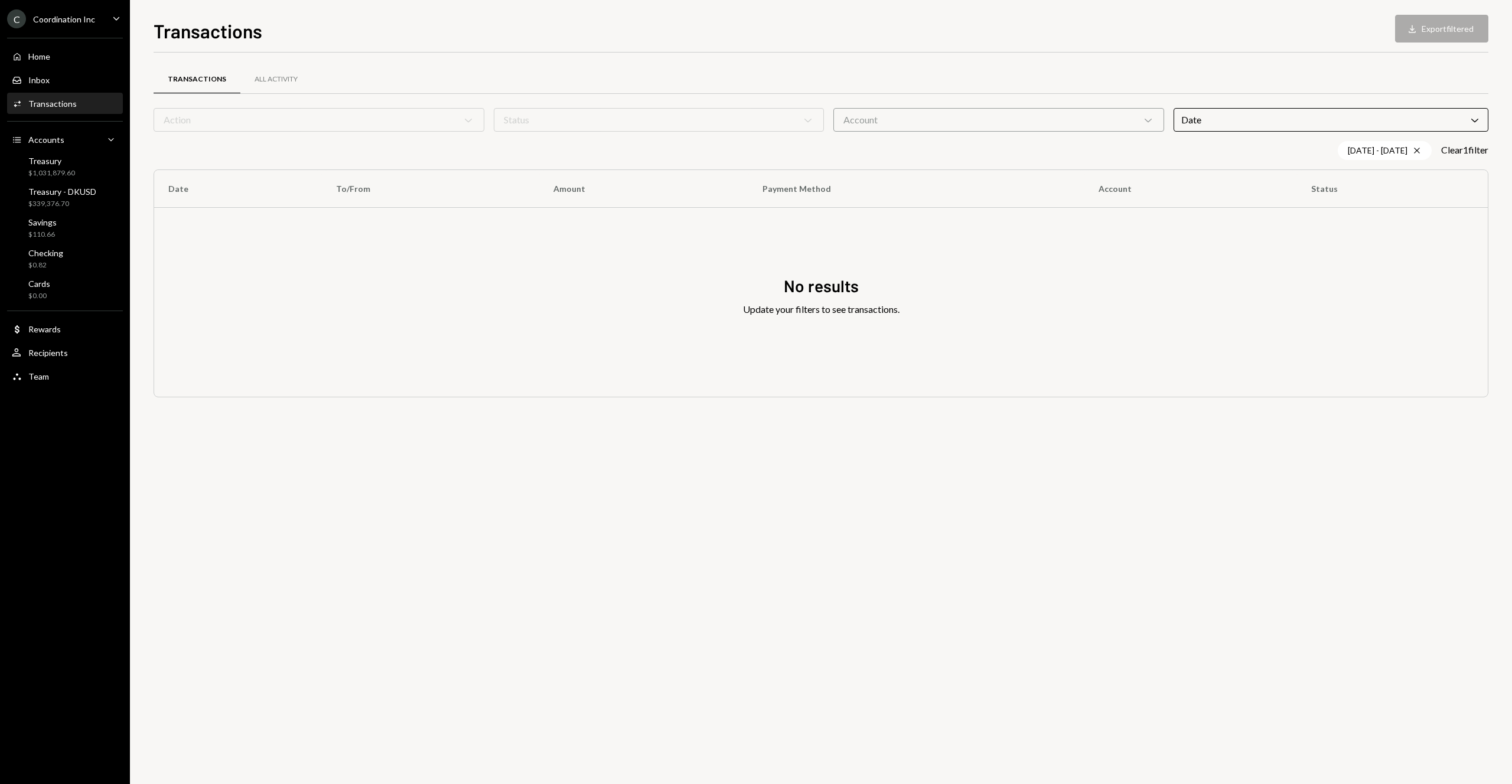
click at [1238, 74] on div "Transactions All Activity" at bounding box center [821, 79] width 1335 height 30
click at [1414, 151] on icon "Cross" at bounding box center [1417, 151] width 9 height 9
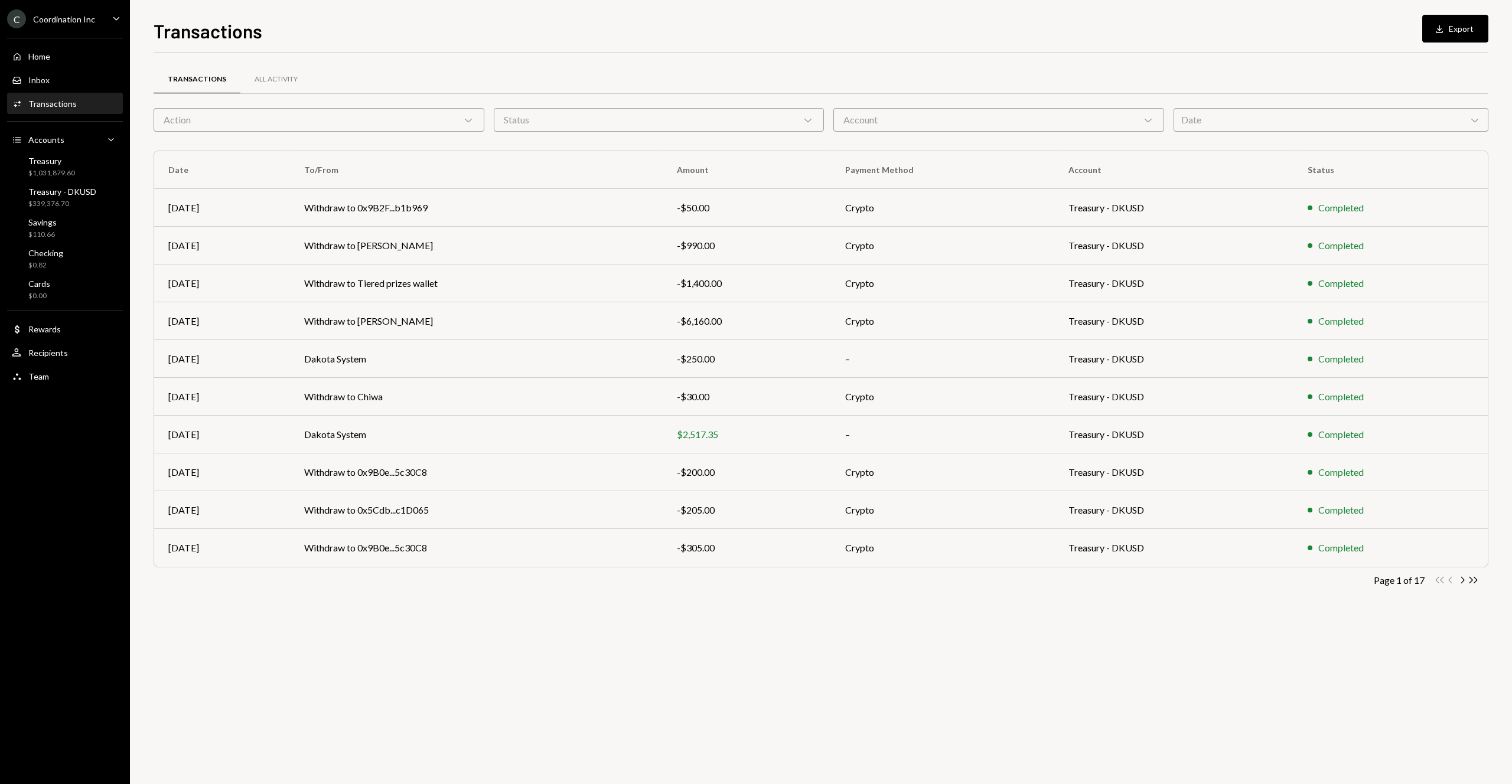
click at [1404, 128] on div "Date Chevron Down" at bounding box center [1331, 120] width 315 height 24
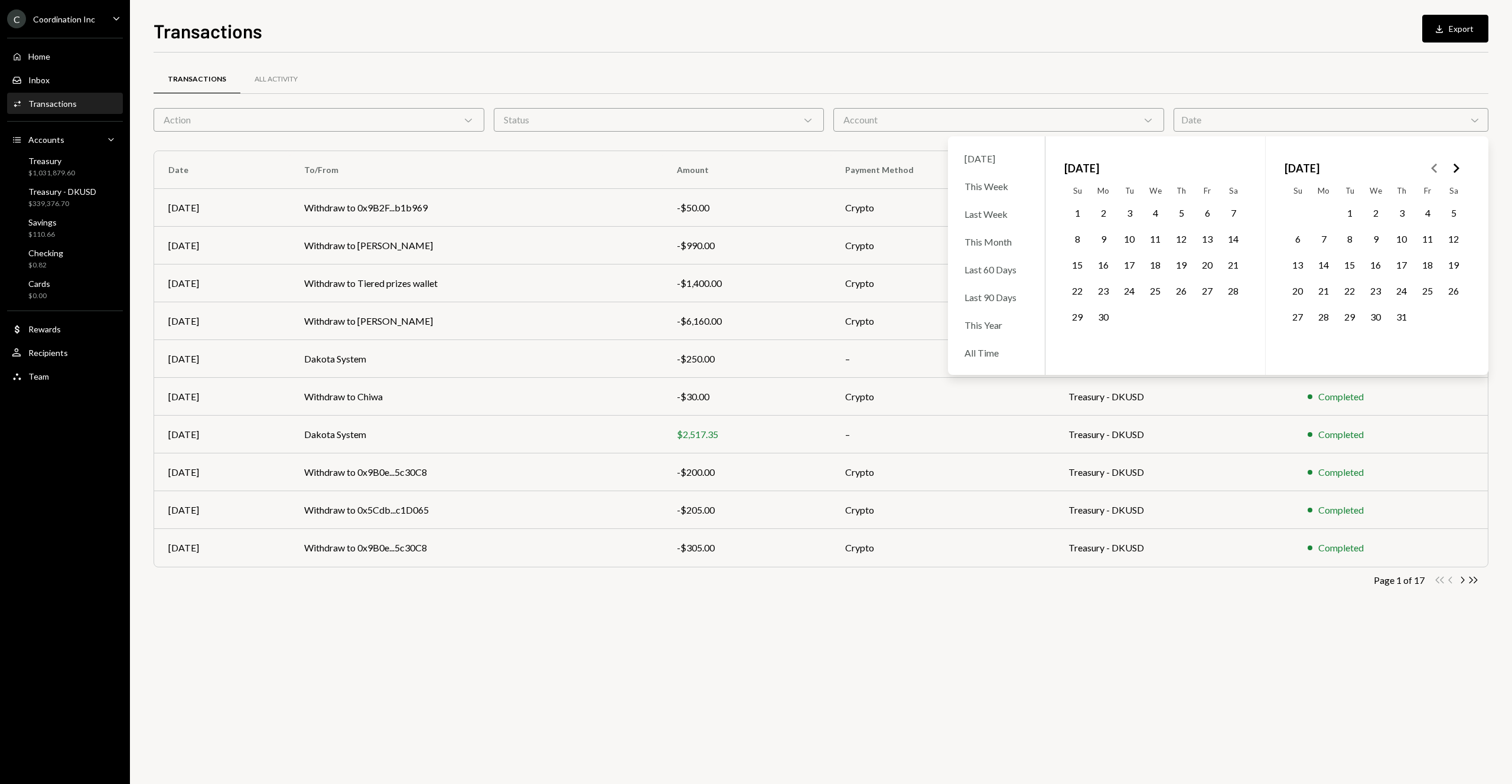
click at [1453, 172] on icon "Go to the Next Month" at bounding box center [1455, 168] width 14 height 14
click at [1301, 216] on button "1" at bounding box center [1298, 213] width 25 height 25
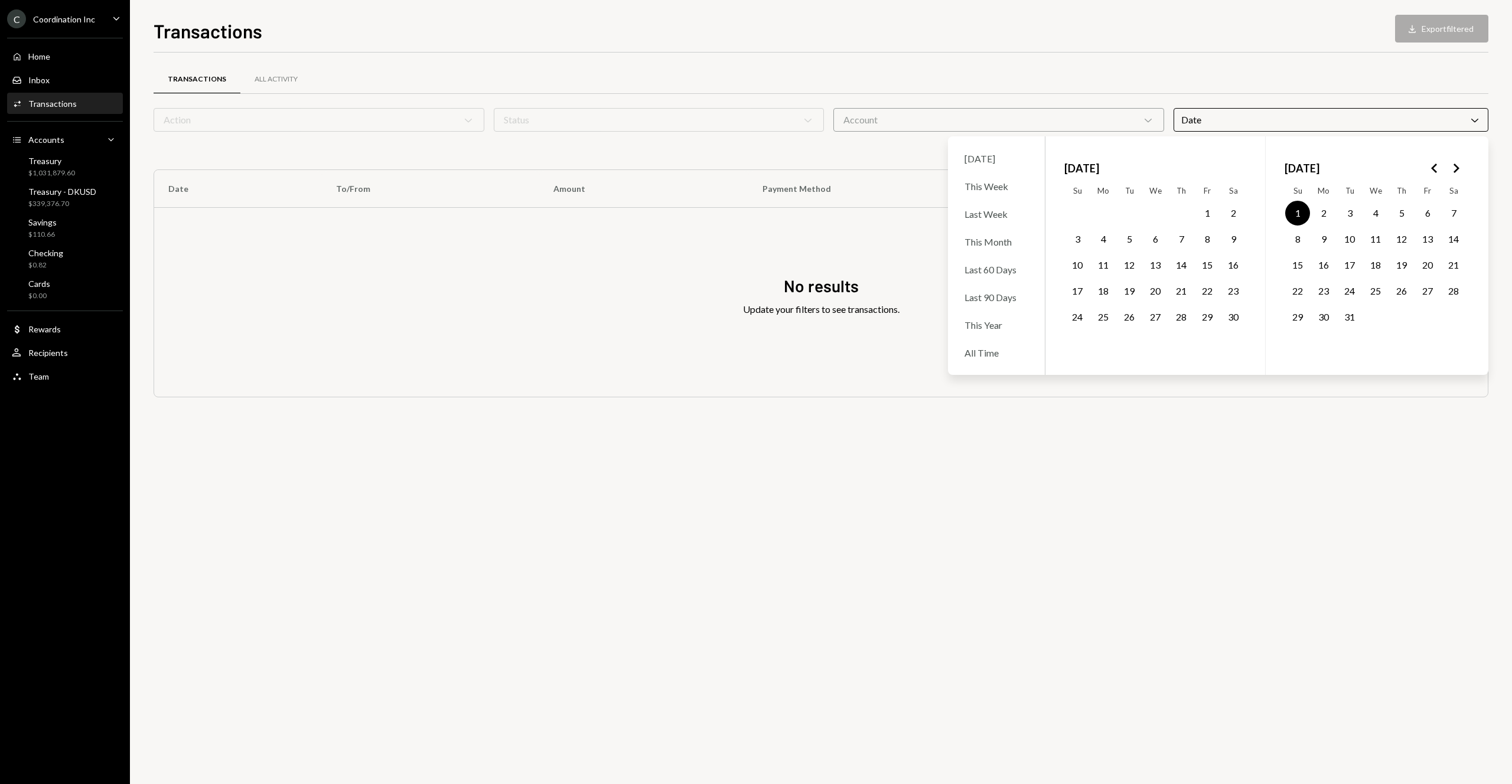
click at [1455, 169] on icon "Go to the Next Month" at bounding box center [1455, 168] width 14 height 14
click at [1228, 213] on button "4" at bounding box center [1233, 213] width 25 height 25
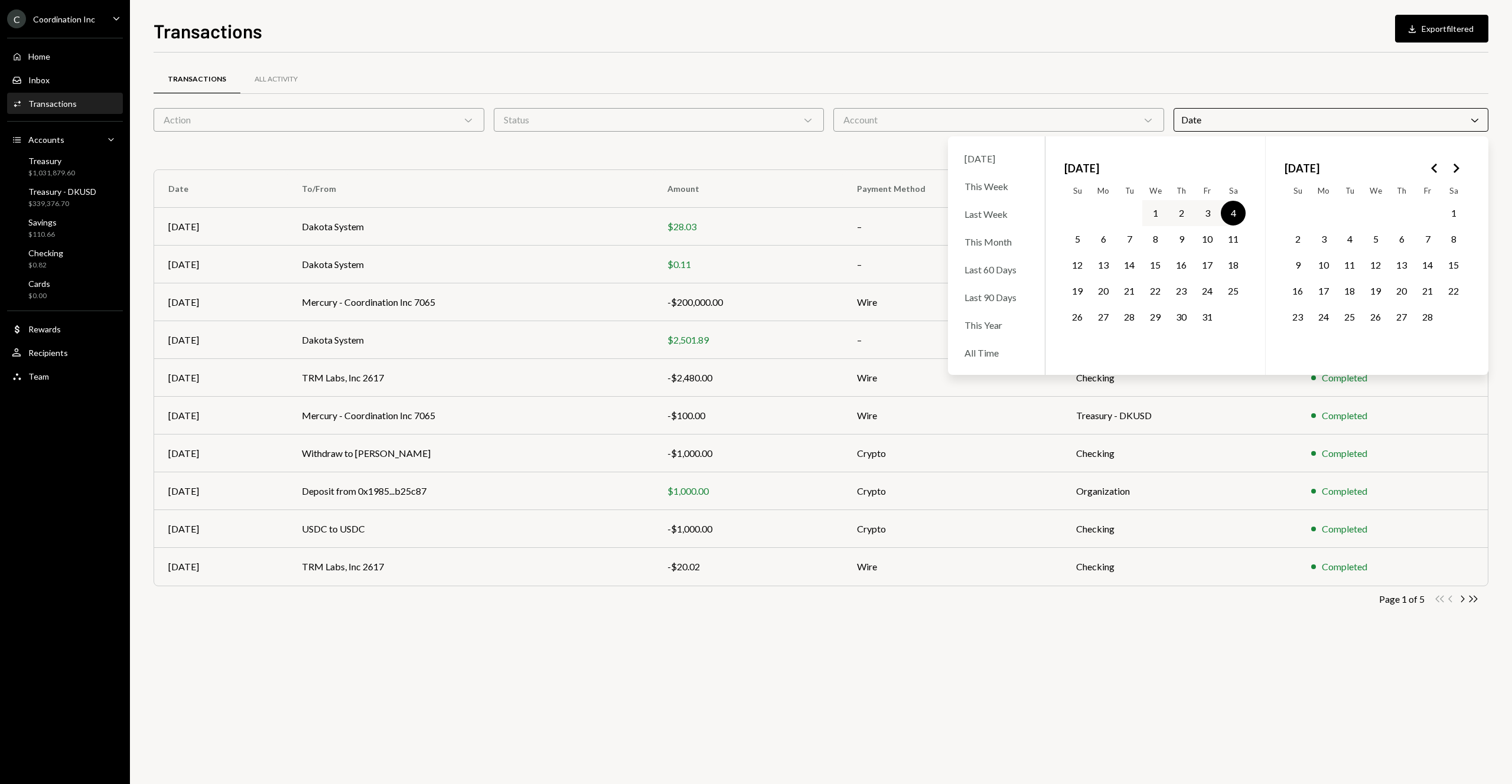
click at [1196, 75] on div "Transactions All Activity" at bounding box center [821, 79] width 1335 height 30
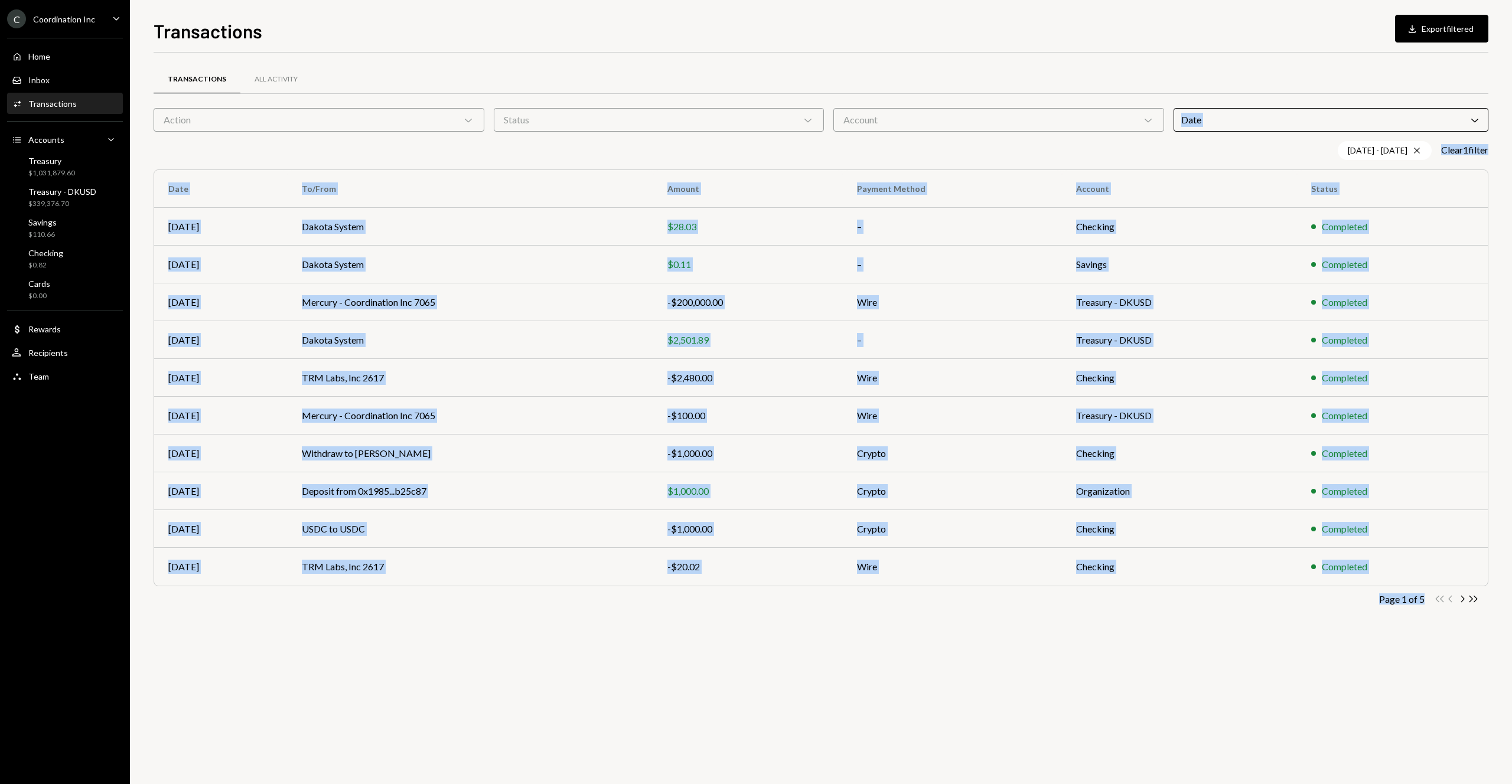
drag, startPoint x: 937, startPoint y: 604, endPoint x: 894, endPoint y: 136, distance: 470.0
click at [894, 136] on div "Transactions All Activity Action Chevron Down Status Chevron Down Account Chevr…" at bounding box center [821, 418] width 1335 height 731
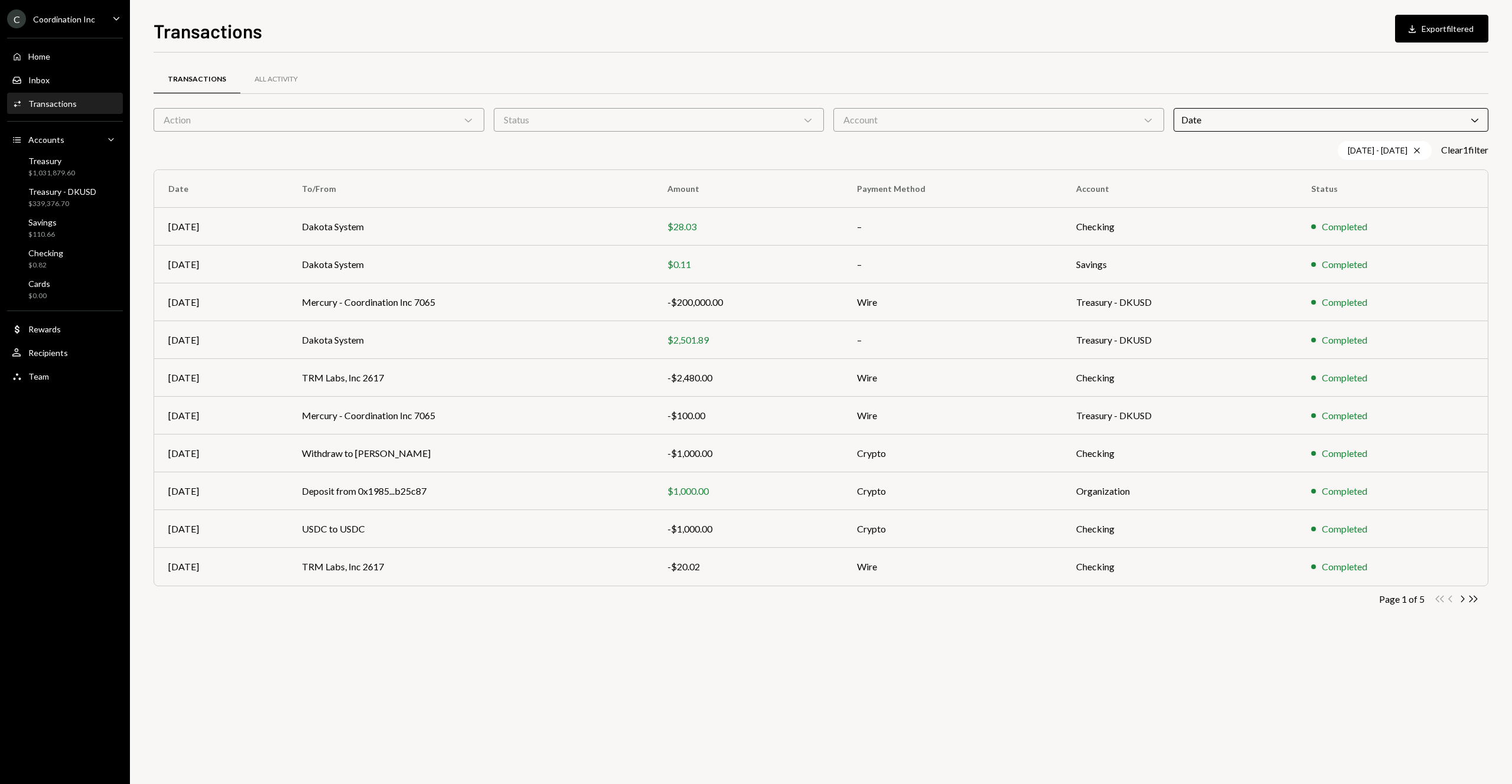
click at [894, 136] on div "Transactions All Activity Action Chevron Down Status Chevron Down Account Chevr…" at bounding box center [821, 353] width 1335 height 564
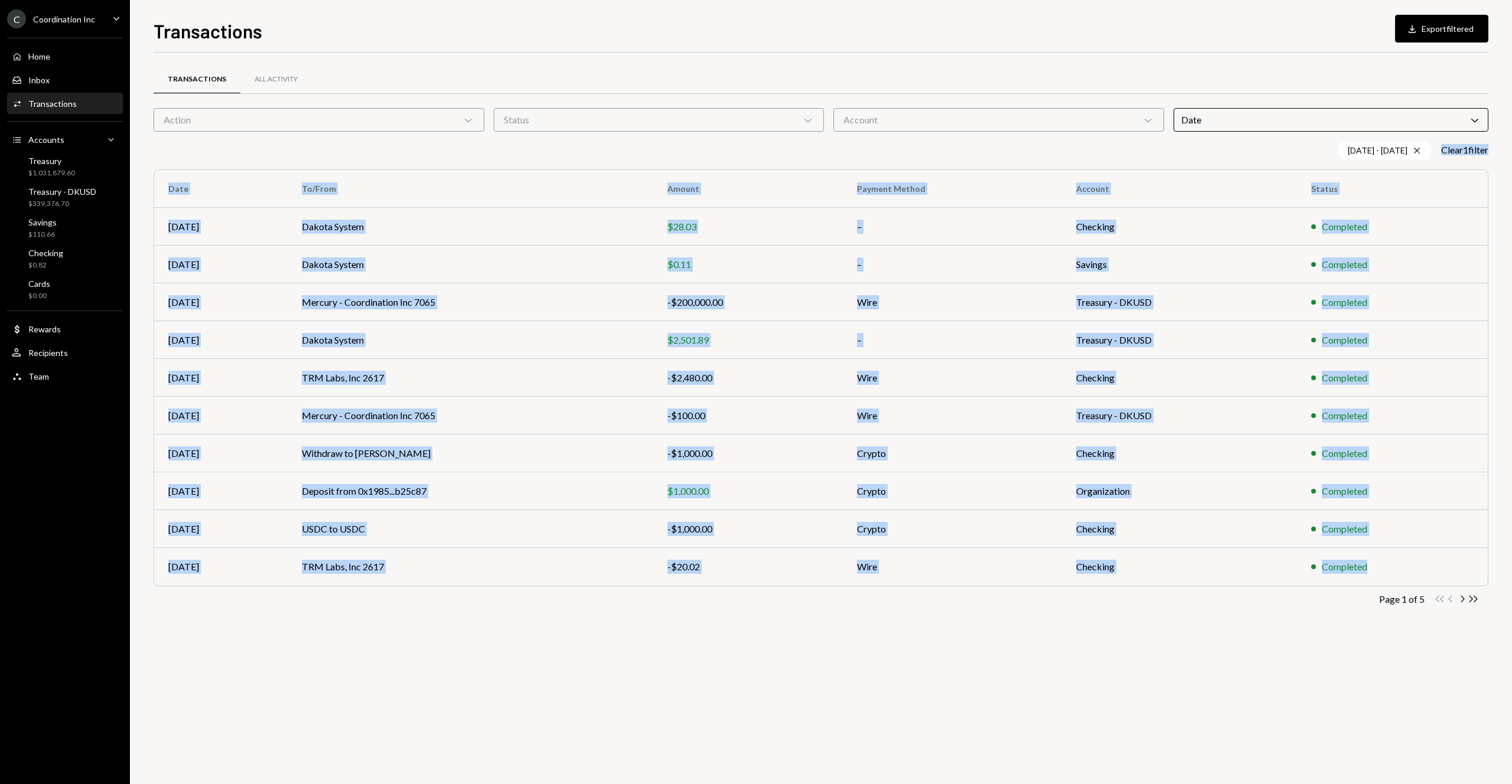
drag, startPoint x: 894, startPoint y: 136, endPoint x: 1288, endPoint y: 630, distance: 631.9
click at [1347, 578] on div "Transactions All Activity Action Chevron Down Status Chevron Down Account Chevr…" at bounding box center [821, 353] width 1335 height 564
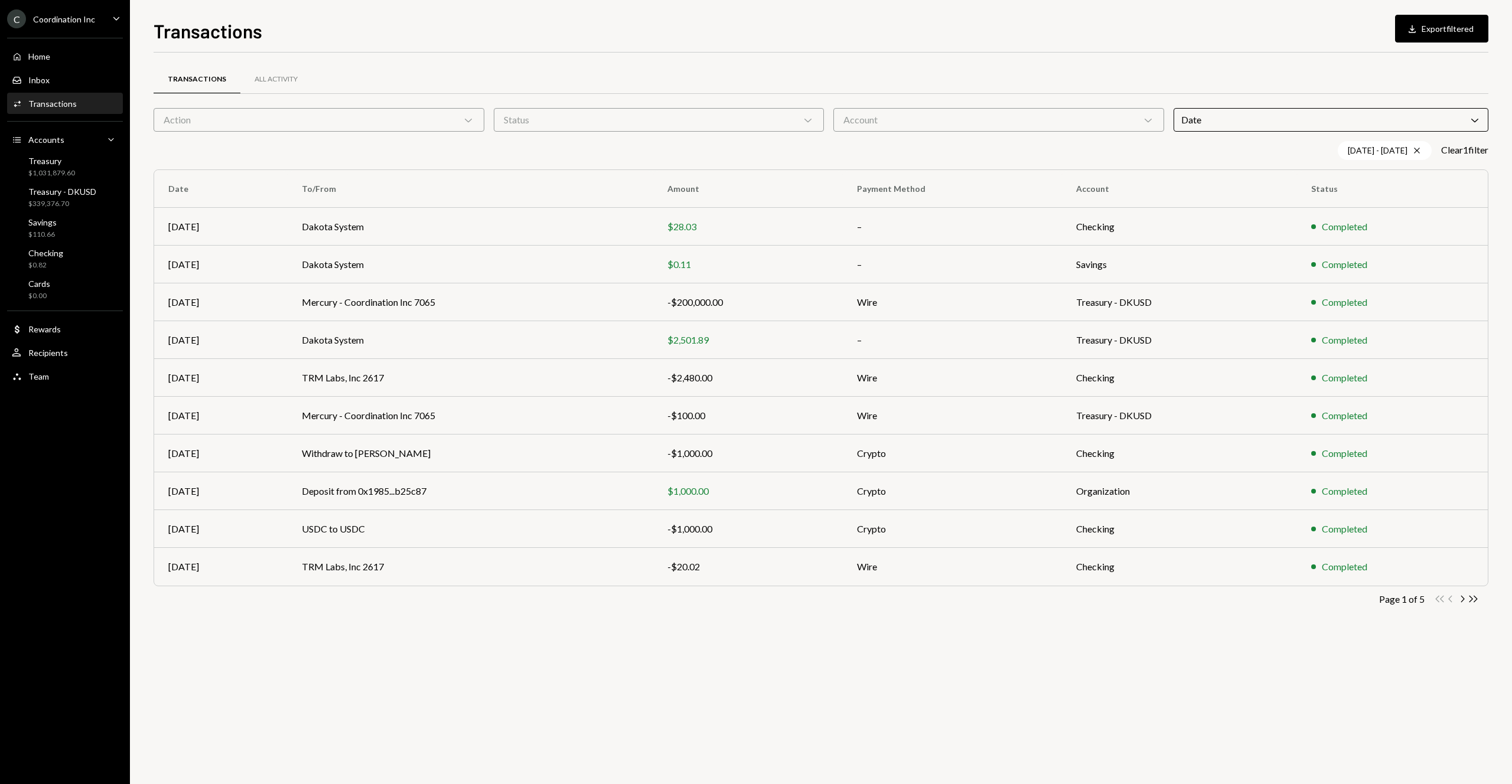
click at [1288, 630] on div "Transactions All Activity Action Chevron Down Status Chevron Down Account Chevr…" at bounding box center [821, 353] width 1335 height 564
click at [1464, 599] on icon "Chevron Right" at bounding box center [1461, 598] width 12 height 12
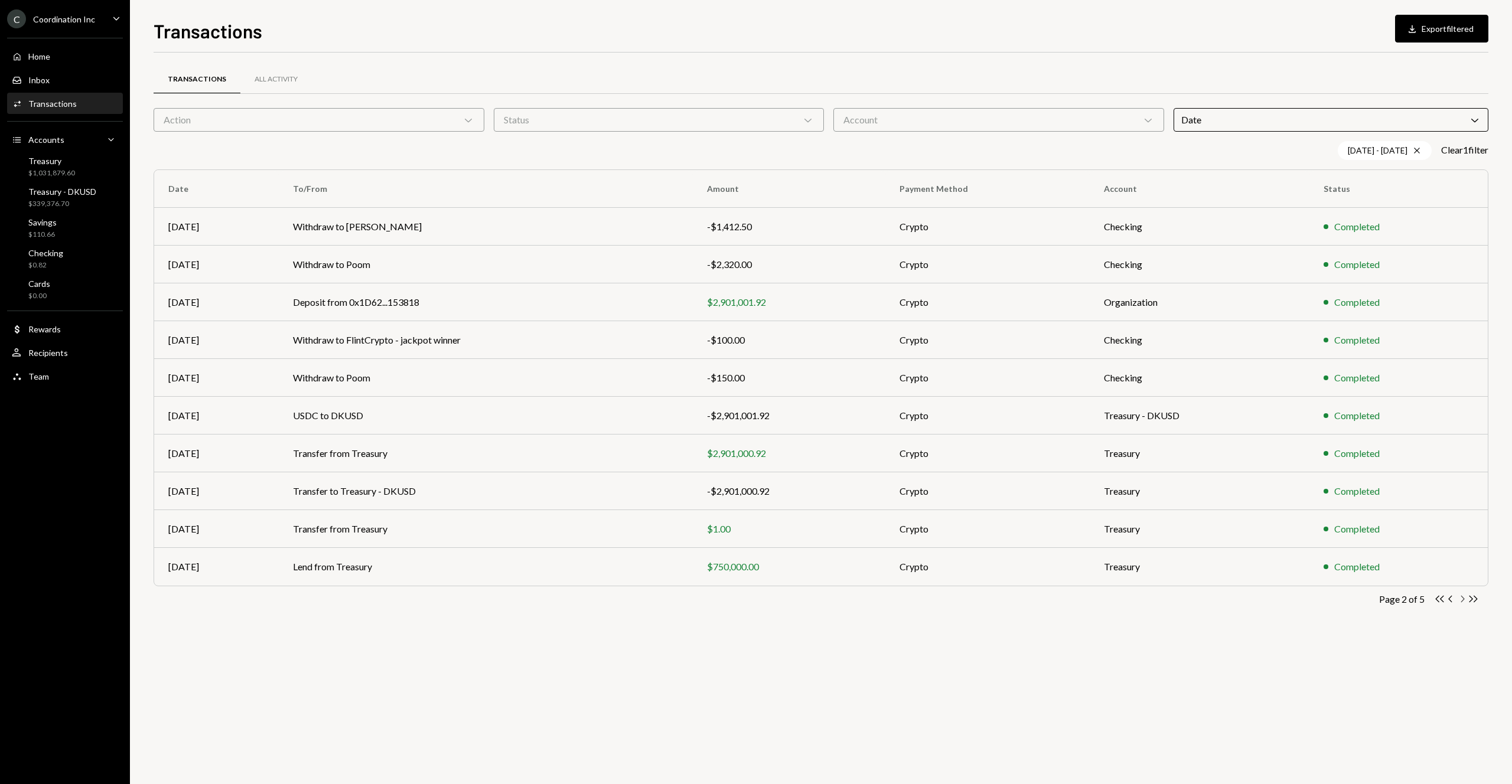
click at [1464, 598] on icon "Chevron Right" at bounding box center [1461, 598] width 12 height 12
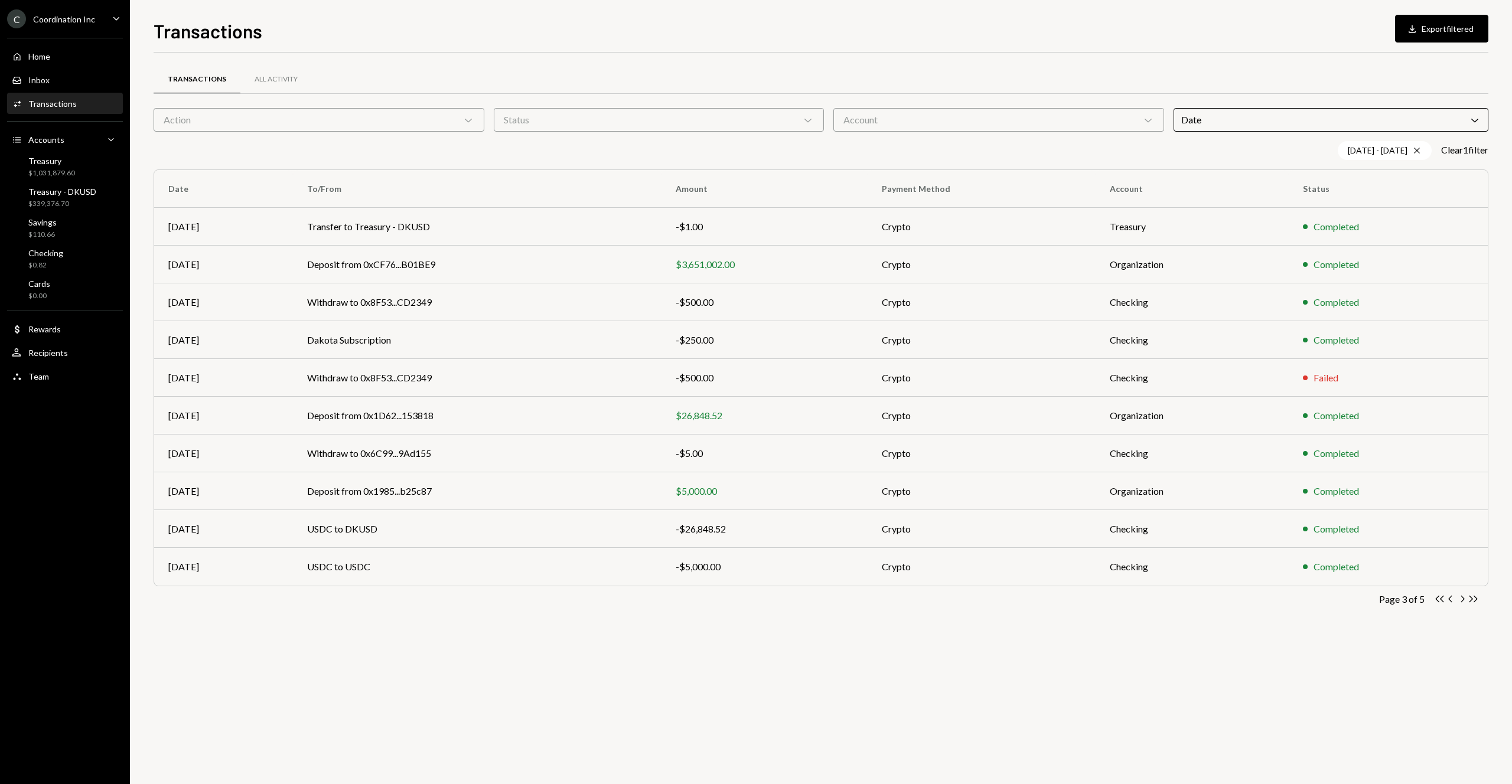
click at [1464, 598] on icon "Chevron Right" at bounding box center [1461, 598] width 12 height 12
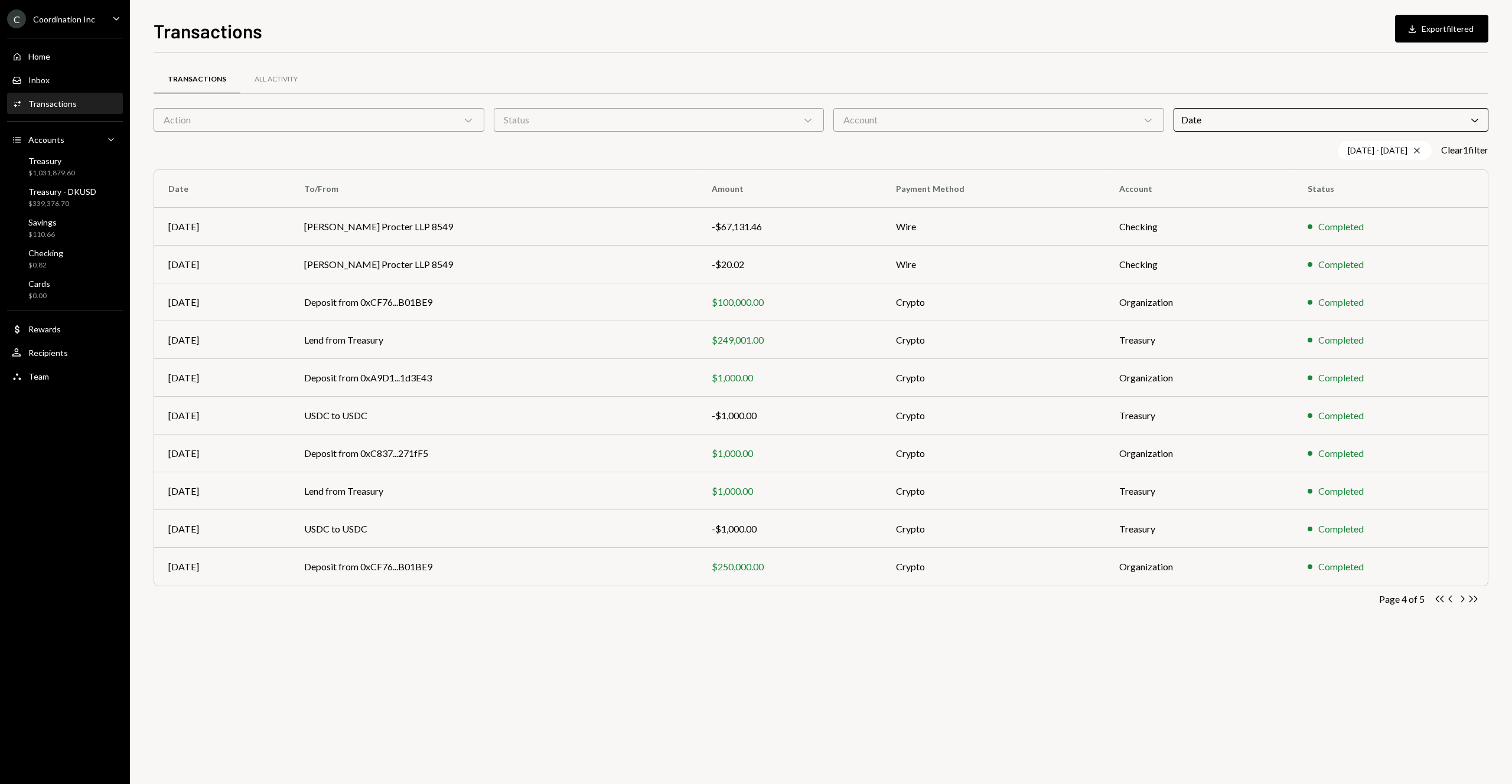
click at [1464, 598] on icon "Chevron Right" at bounding box center [1461, 598] width 12 height 12
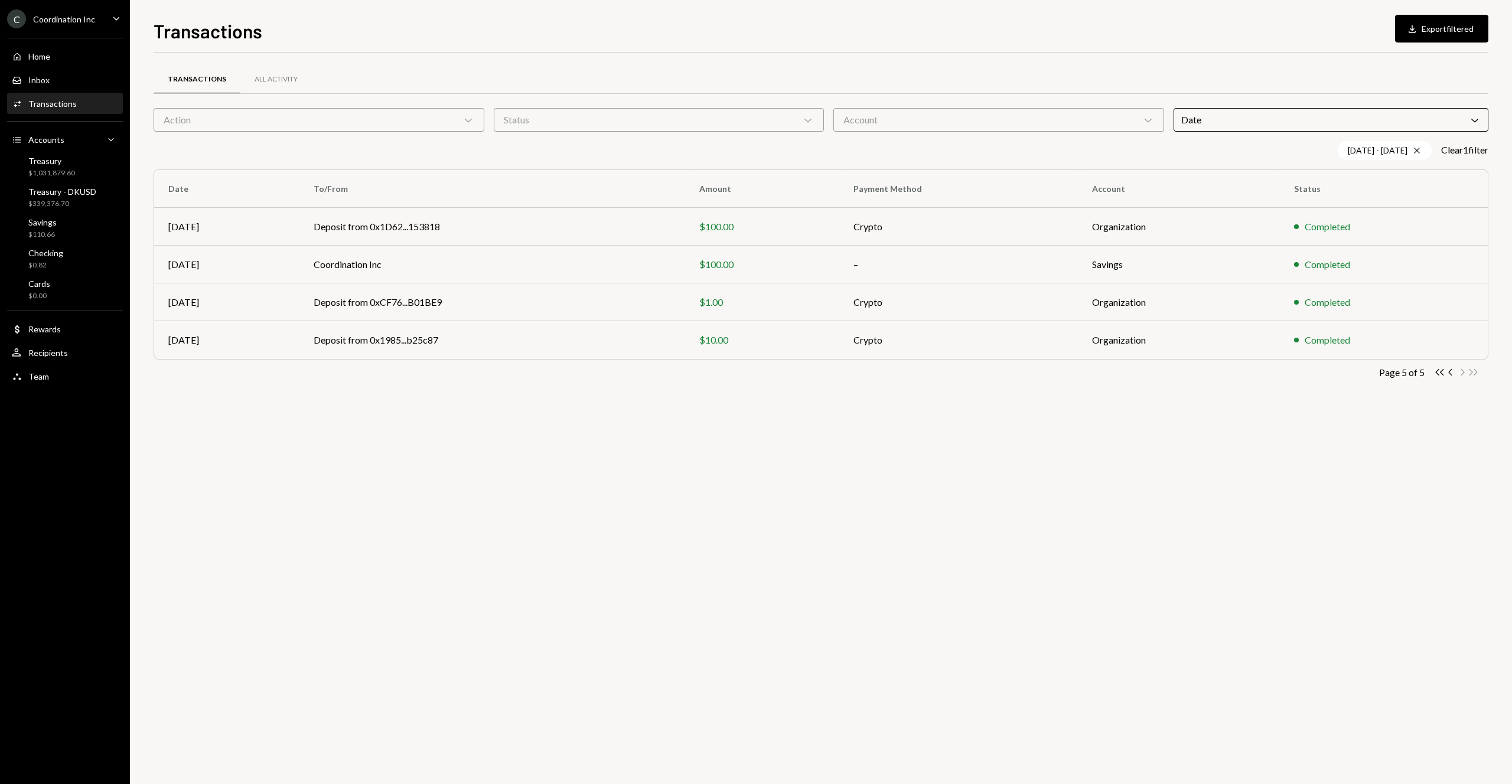
click at [1258, 582] on div "Transactions All Activity Action Chevron Down Status Chevron Down Account Chevr…" at bounding box center [821, 418] width 1335 height 731
click at [1451, 369] on icon "Chevron Left" at bounding box center [1451, 372] width 12 height 12
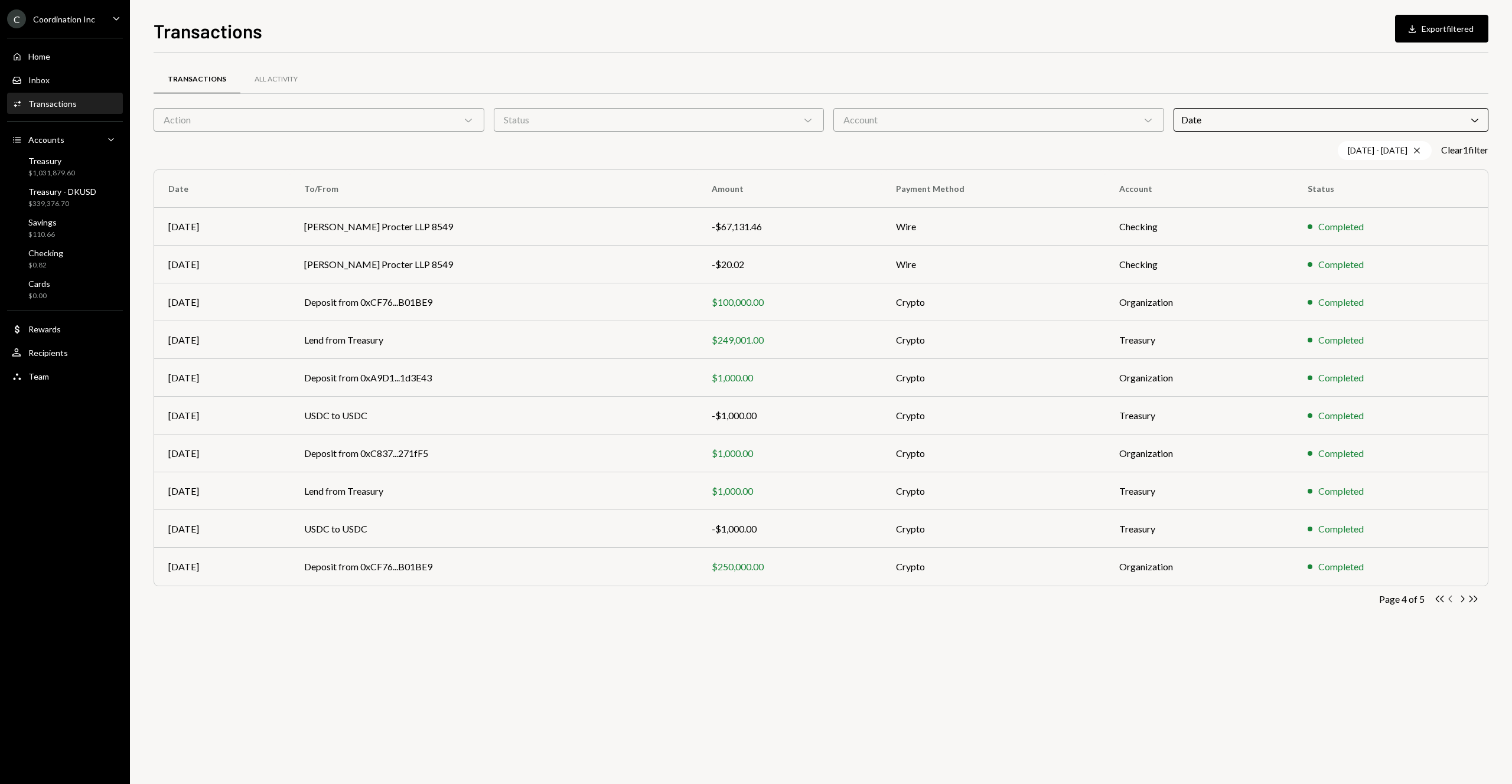
click at [1451, 600] on icon "button" at bounding box center [1450, 599] width 4 height 6
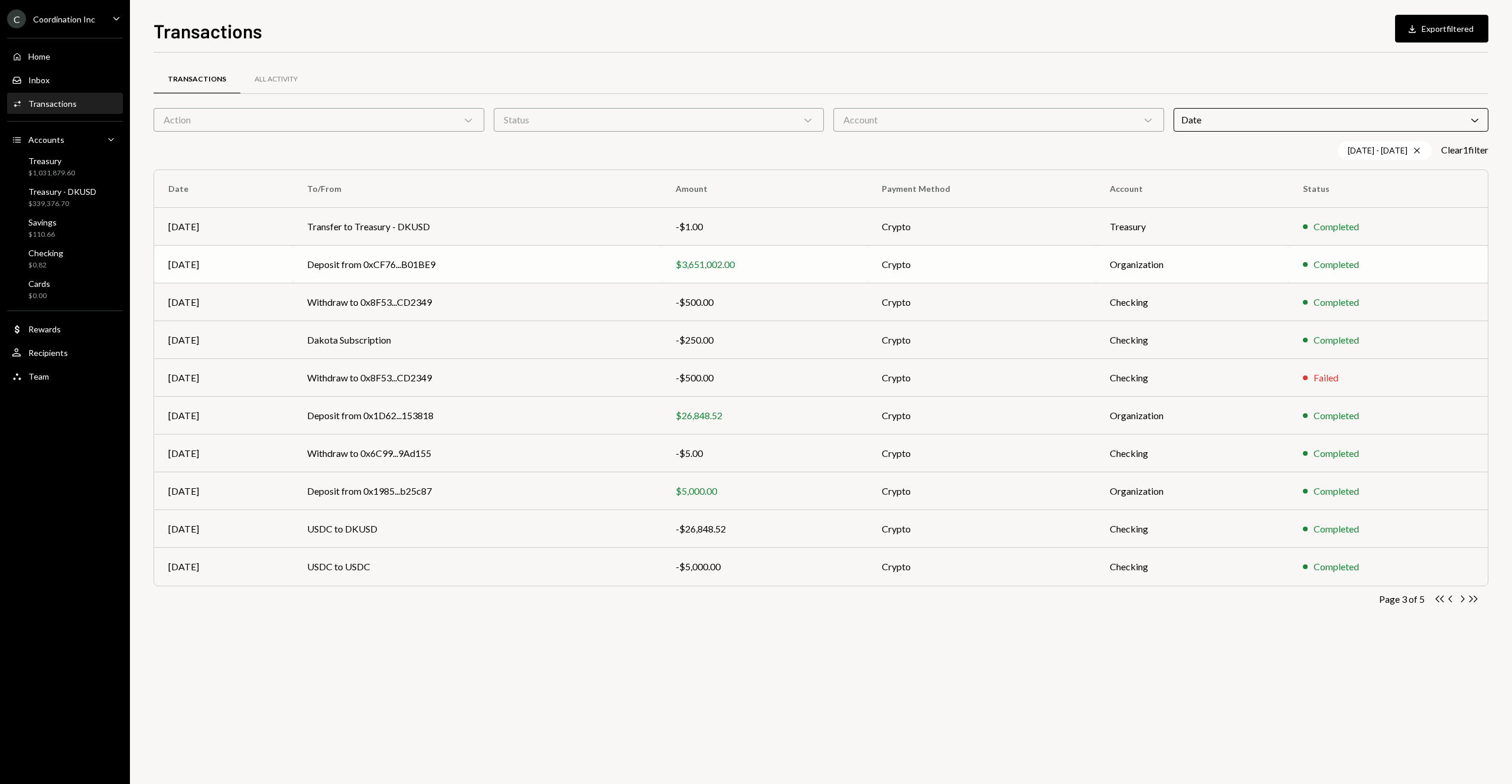
click at [375, 266] on td "Deposit from 0xCF76...B01BE9" at bounding box center [477, 264] width 369 height 38
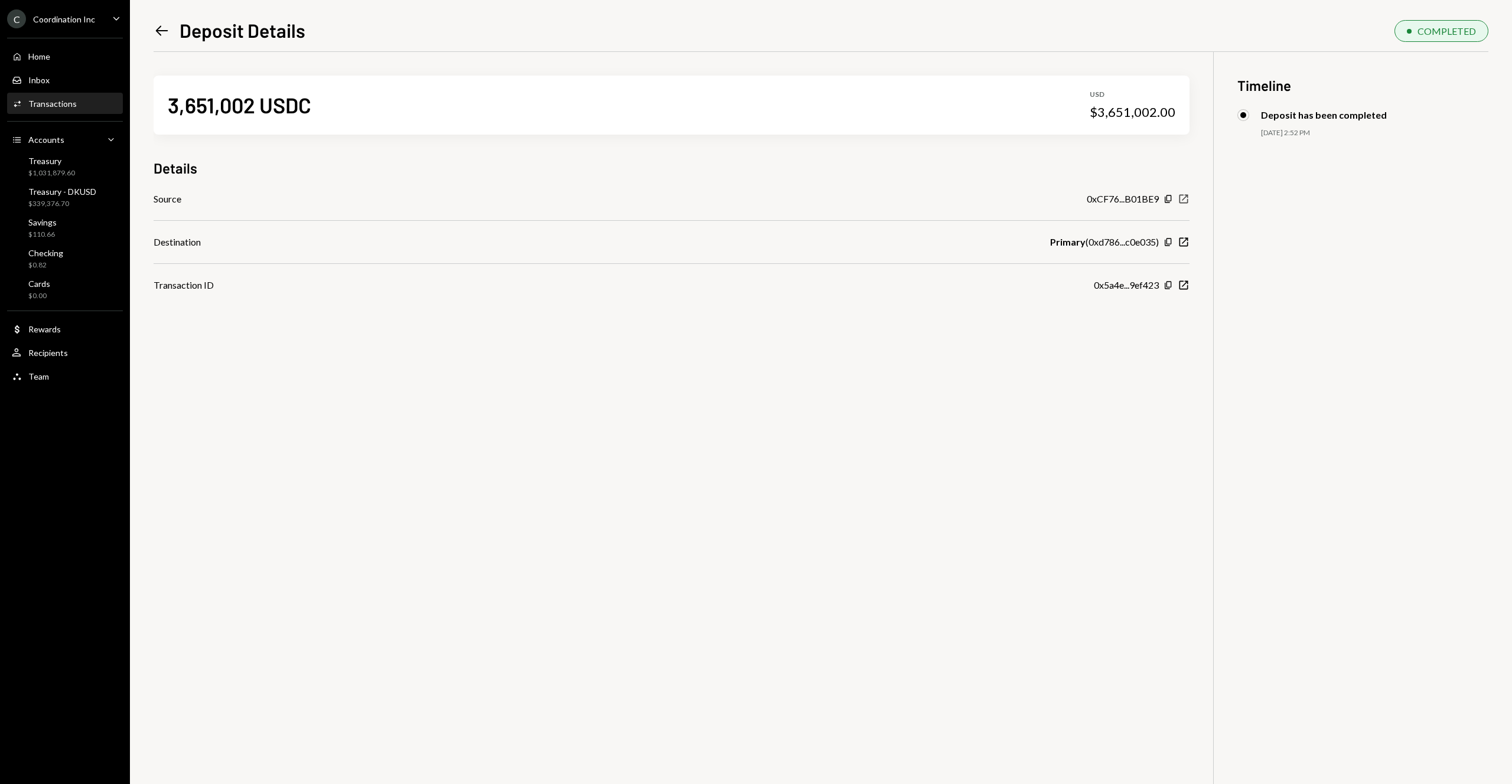
click at [1188, 198] on icon "New Window" at bounding box center [1183, 198] width 12 height 12
